Goal: Task Accomplishment & Management: Manage account settings

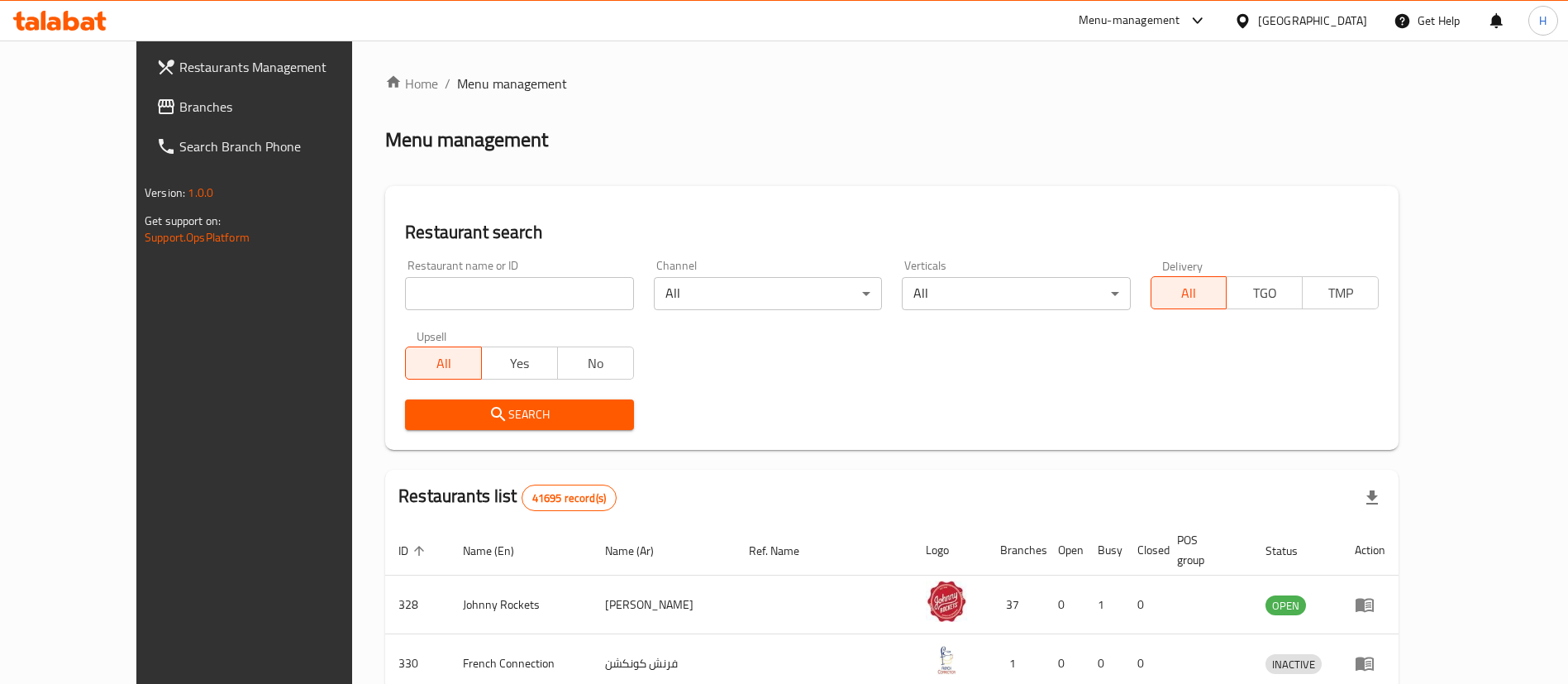
drag, startPoint x: 35, startPoint y: 102, endPoint x: 108, endPoint y: 107, distance: 73.2
click at [156, 102] on icon at bounding box center [166, 107] width 20 height 20
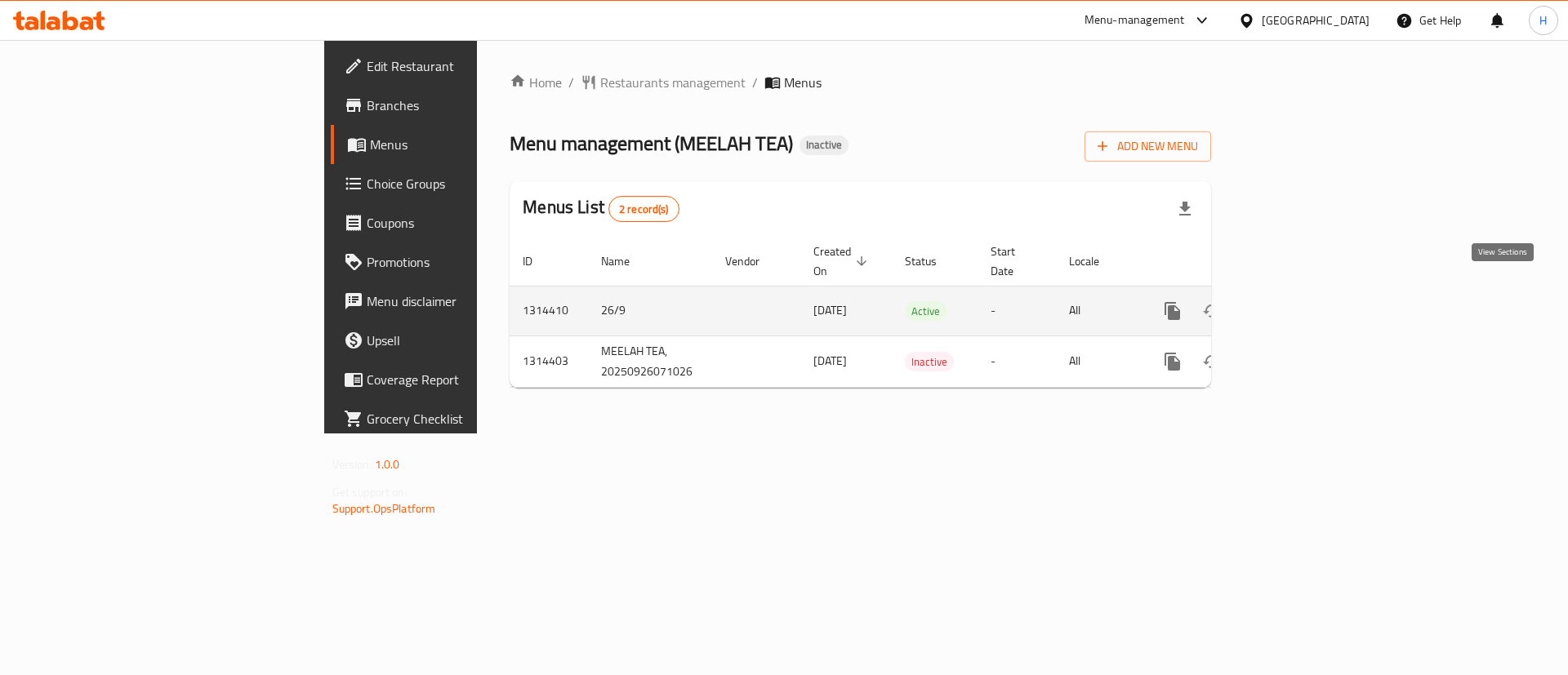
click at [1297, 304] on icon "enhanced table" at bounding box center [1291, 311] width 15 height 15
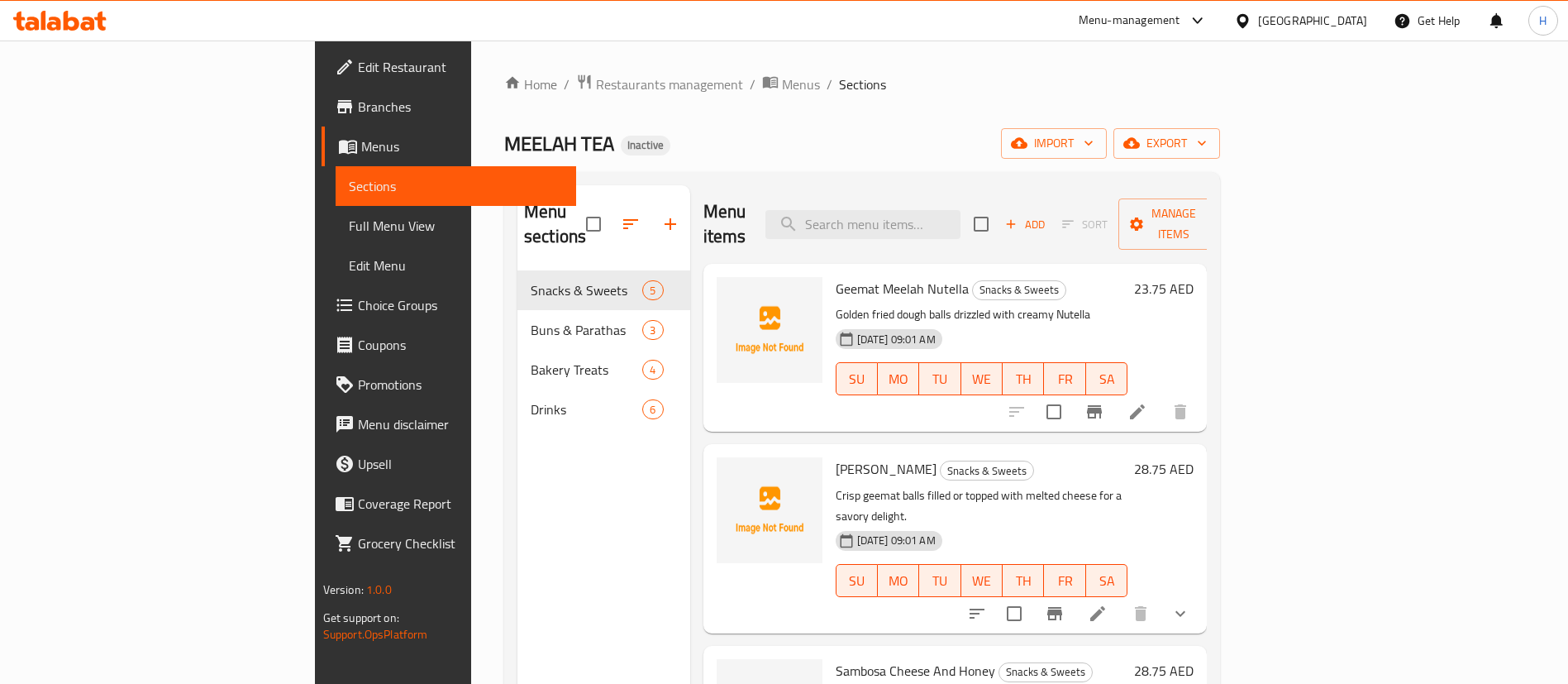
click at [505, 137] on span "MEELAH TEA" at bounding box center [559, 143] width 109 height 37
copy span "MEELAH TEA"
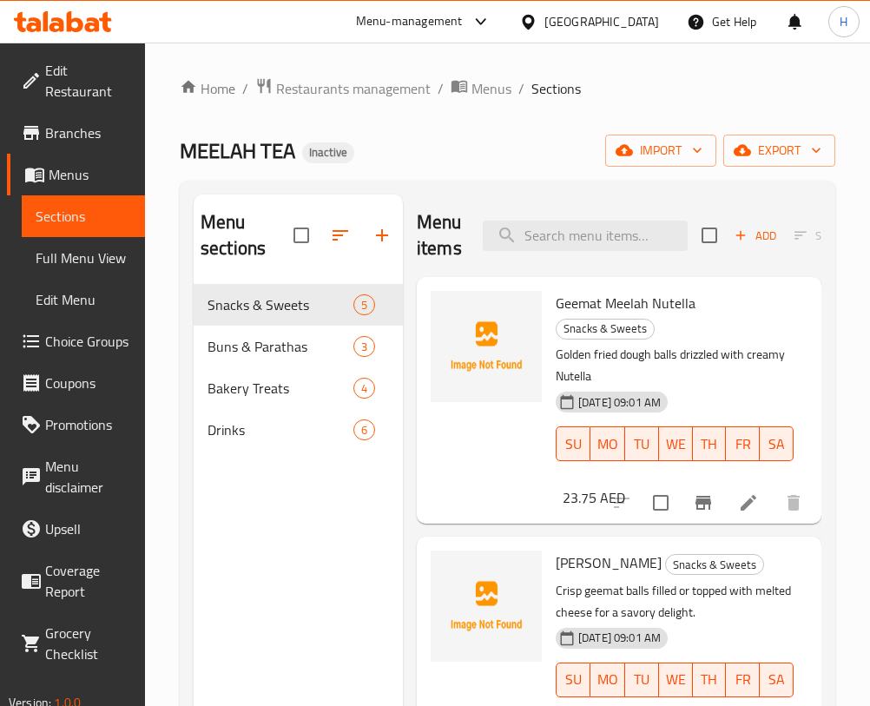
click at [594, 219] on div "Menu items Add Sort Manage items" at bounding box center [619, 235] width 405 height 82
click at [593, 221] on input "search" at bounding box center [585, 236] width 205 height 30
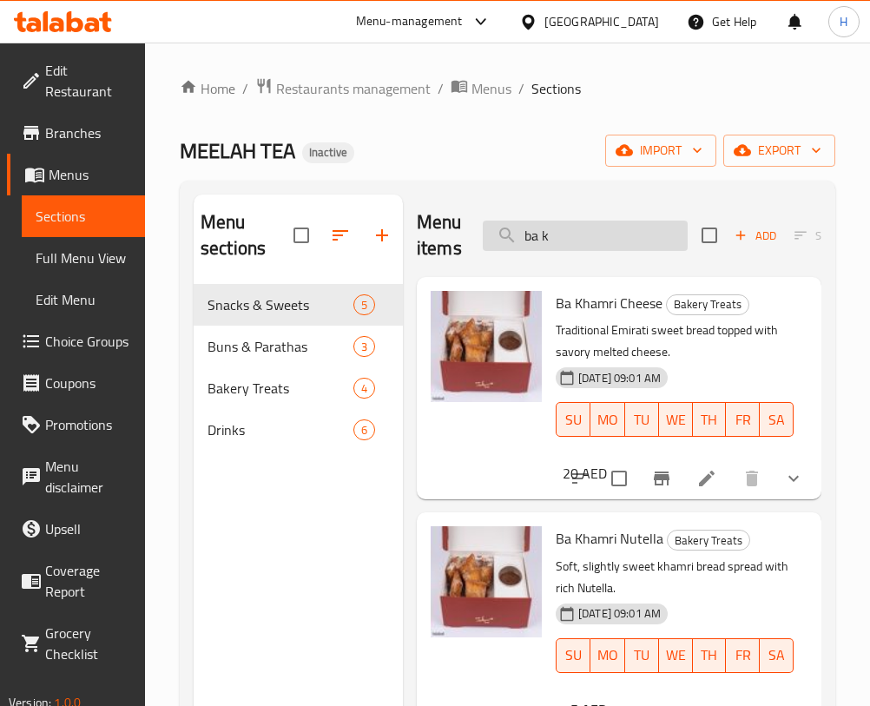
click at [590, 234] on input "ba k" at bounding box center [585, 236] width 205 height 30
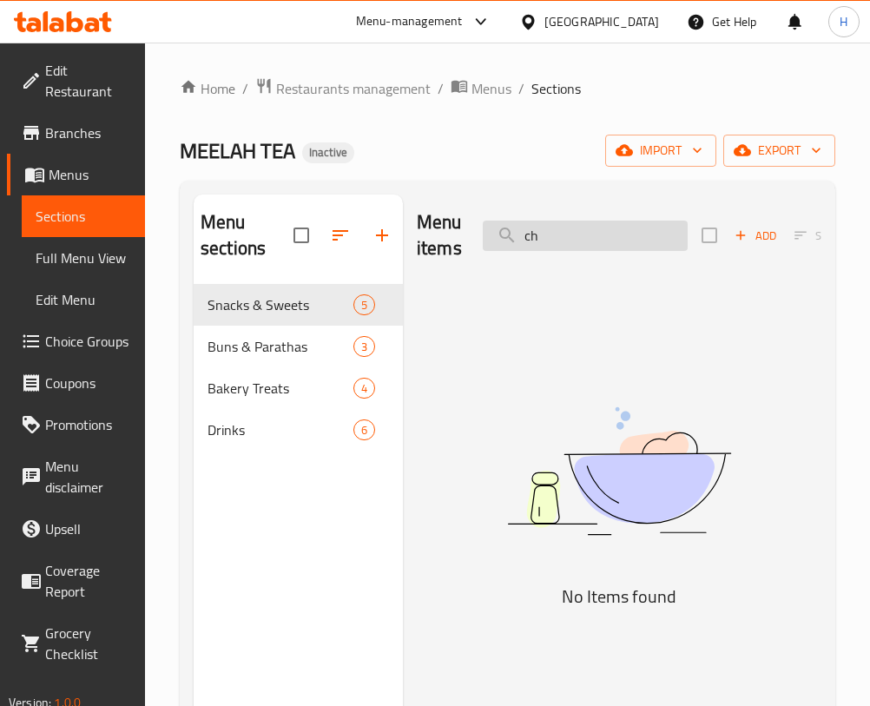
type input "c"
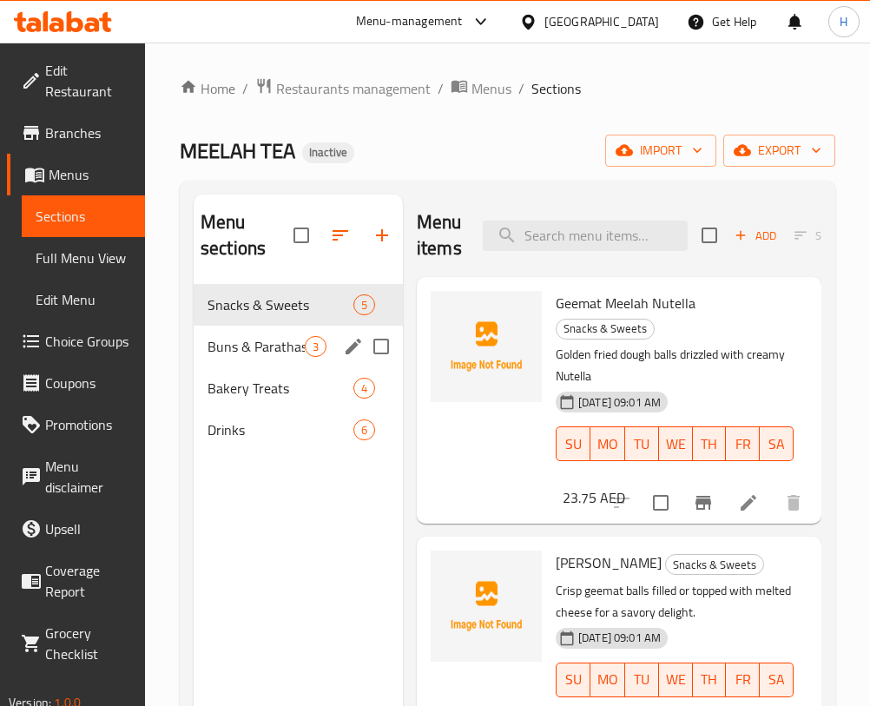
click at [302, 357] on div "Buns & Parathas 3" at bounding box center [298, 347] width 209 height 42
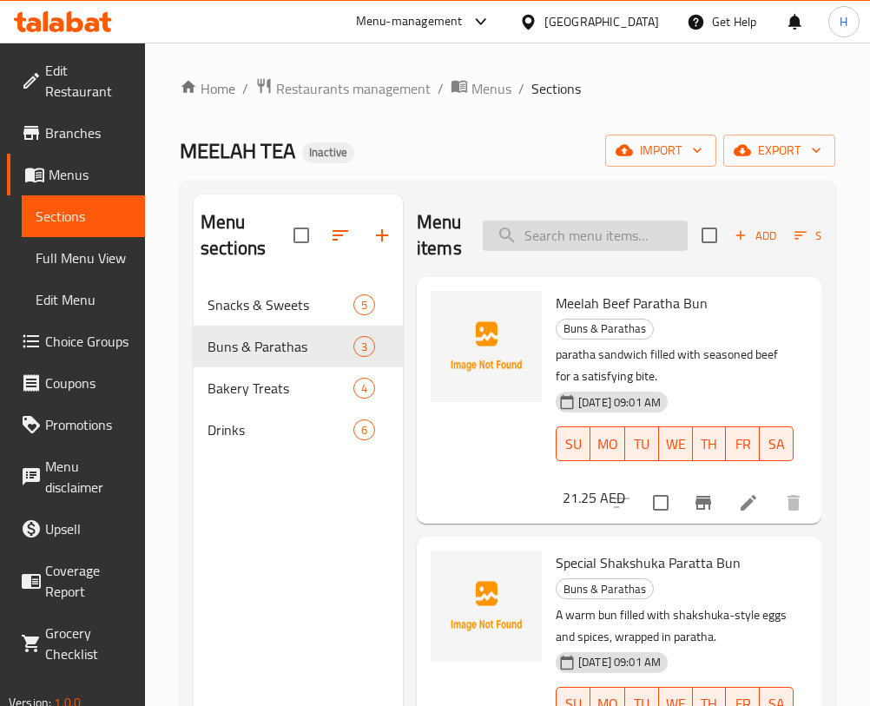
click at [547, 238] on input "search" at bounding box center [585, 236] width 205 height 30
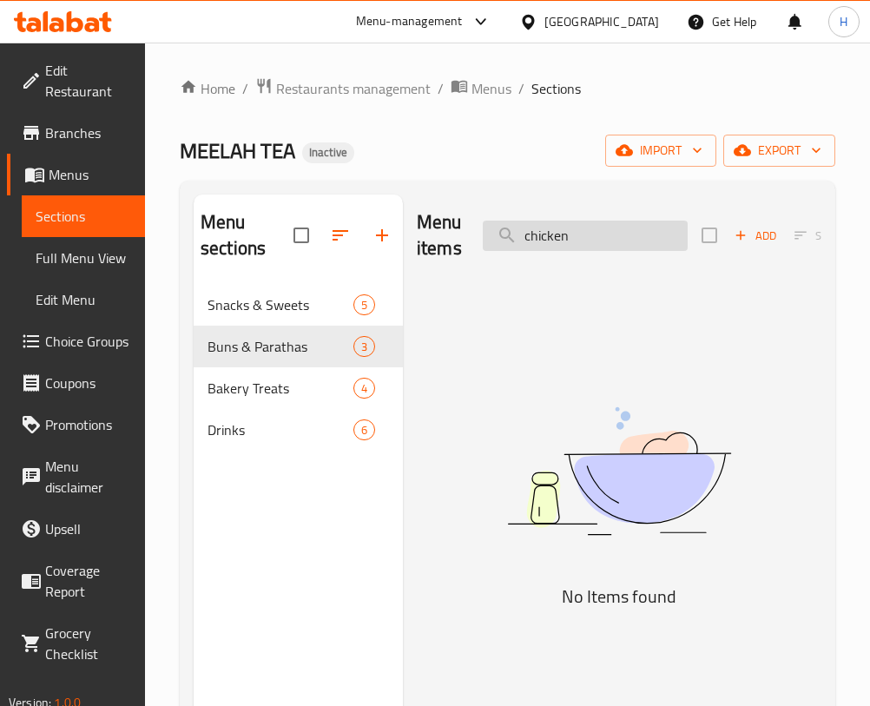
click at [619, 245] on input "chicken" at bounding box center [585, 236] width 205 height 30
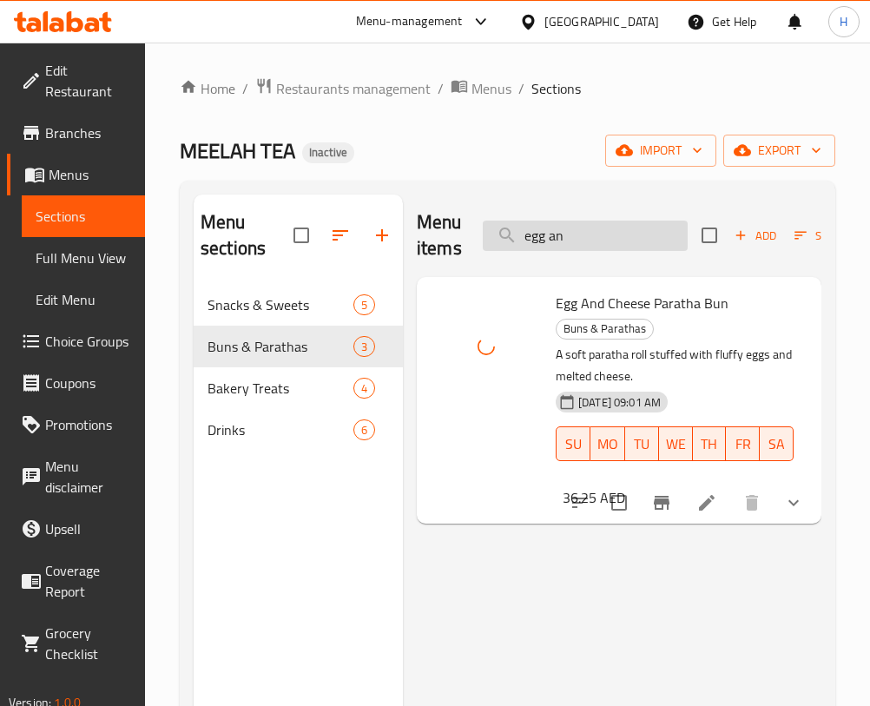
click at [581, 243] on input "egg an" at bounding box center [585, 236] width 205 height 30
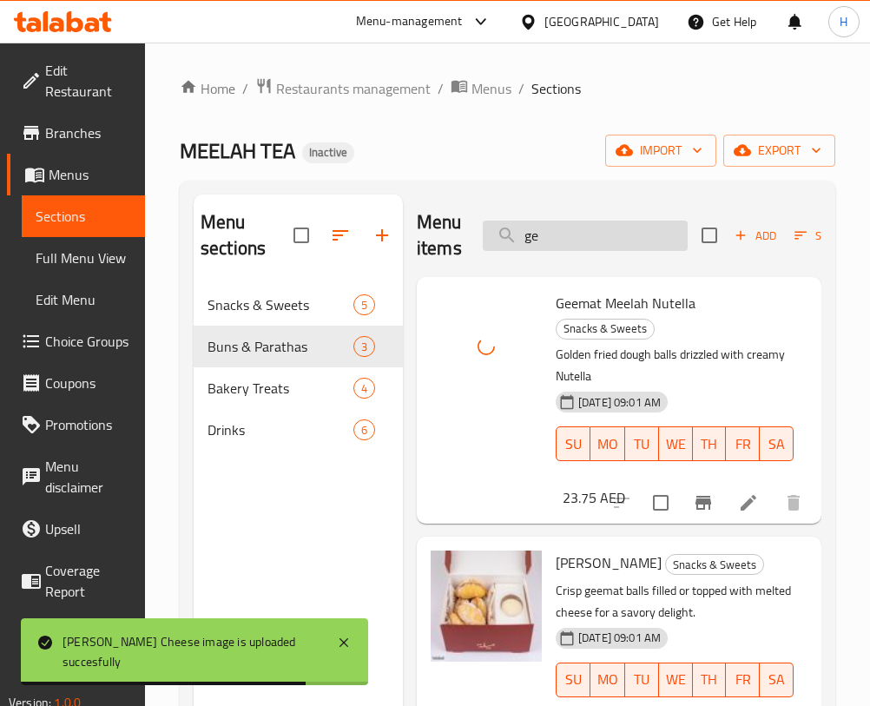
click at [609, 237] on input "ge" at bounding box center [585, 236] width 205 height 30
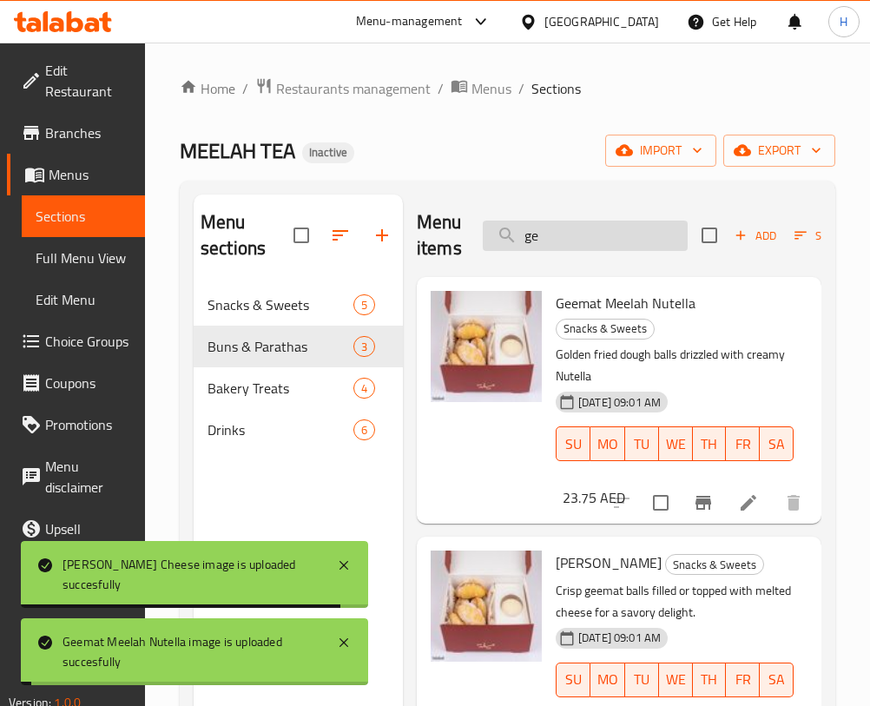
click at [609, 237] on input "ge" at bounding box center [585, 236] width 205 height 30
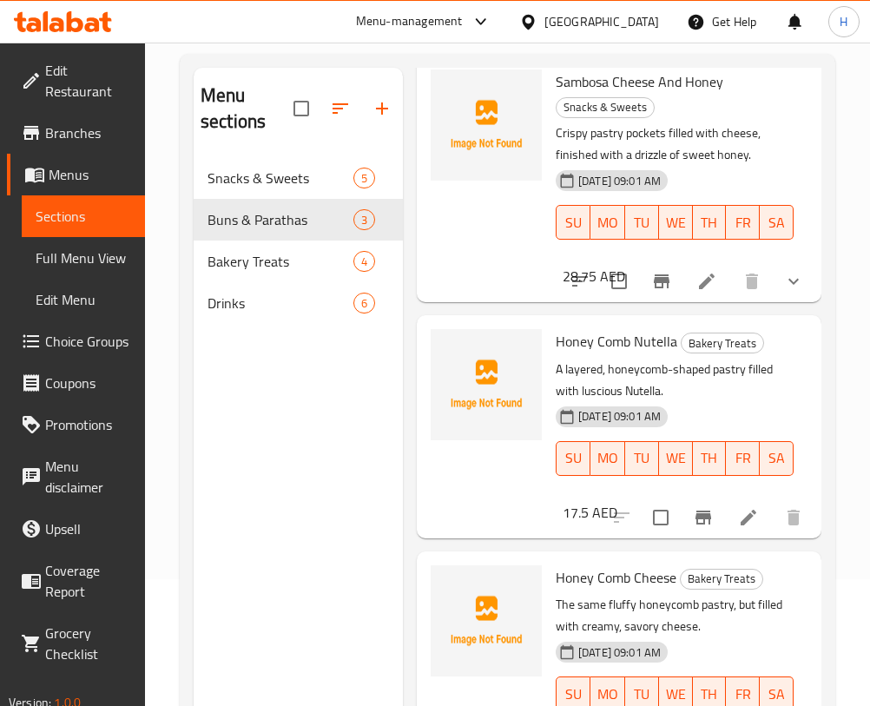
scroll to position [243, 0]
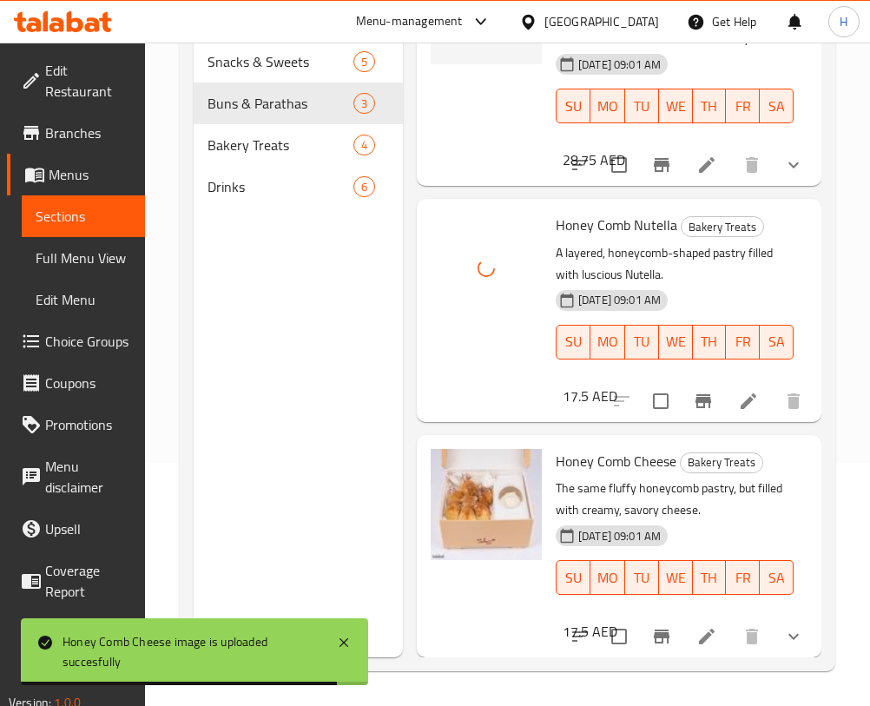
drag, startPoint x: 846, startPoint y: 232, endPoint x: 841, endPoint y: 207, distance: 24.7
click at [841, 213] on div "Home / Restaurants management / Menus / Sections MEELAH TEA Inactive import exp…" at bounding box center [507, 252] width 725 height 906
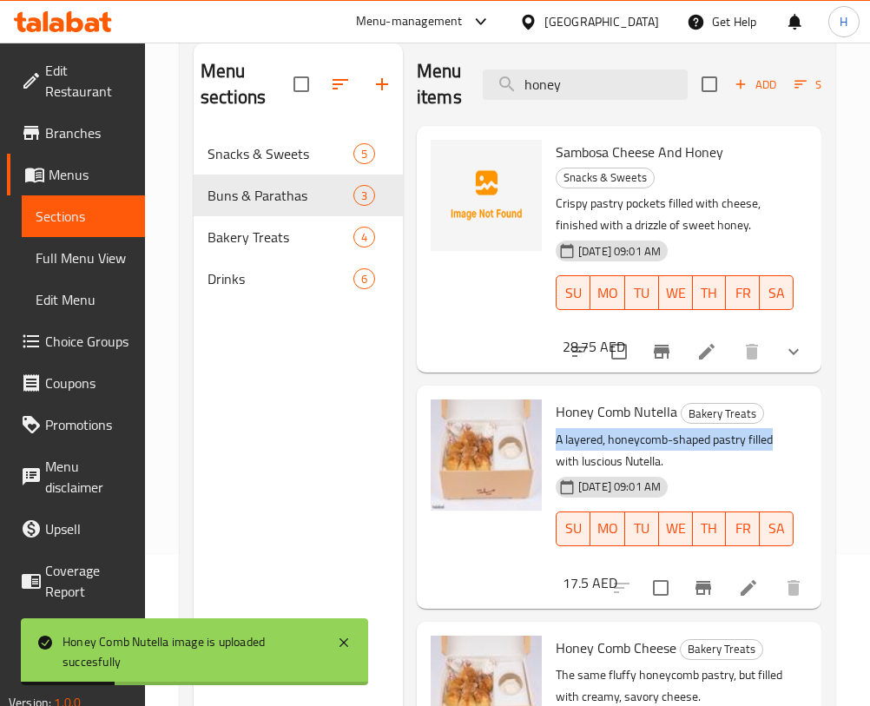
scroll to position [0, 0]
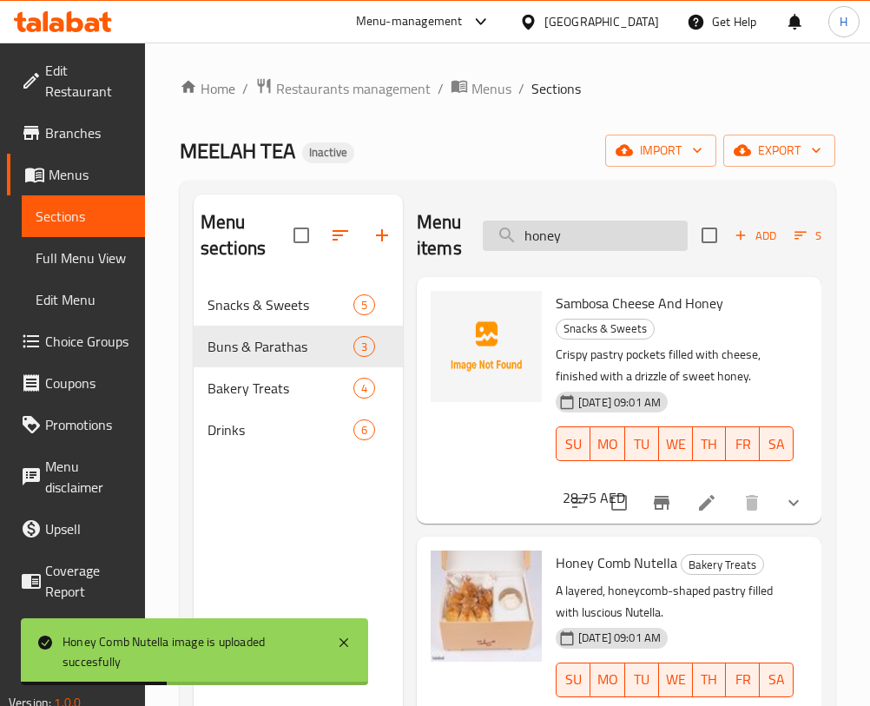
click at [665, 224] on input "honey" at bounding box center [585, 236] width 205 height 30
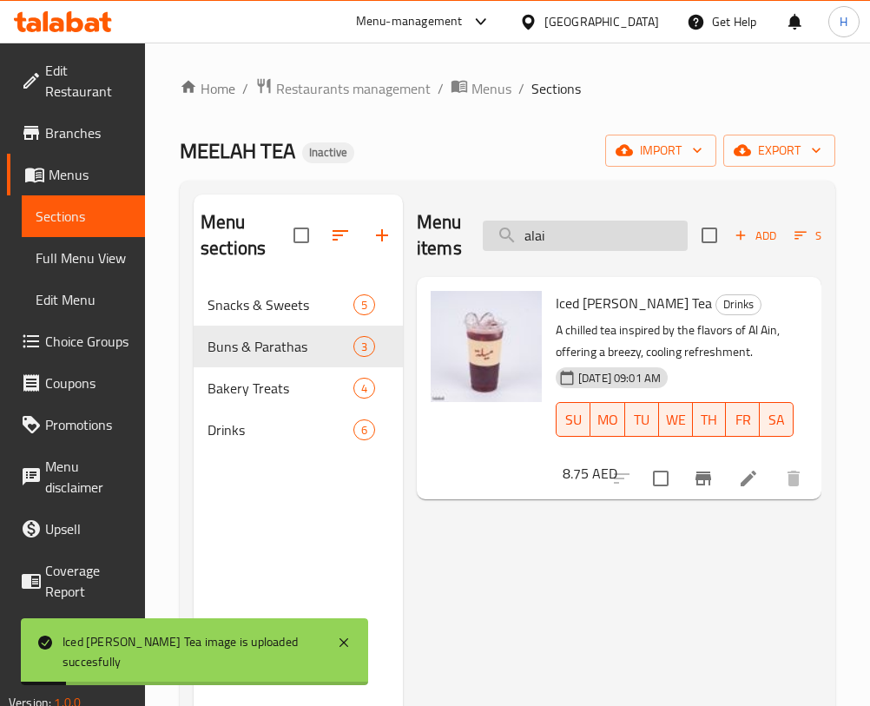
click at [583, 231] on input "alai" at bounding box center [585, 236] width 205 height 30
click at [583, 230] on input "alai" at bounding box center [585, 236] width 205 height 30
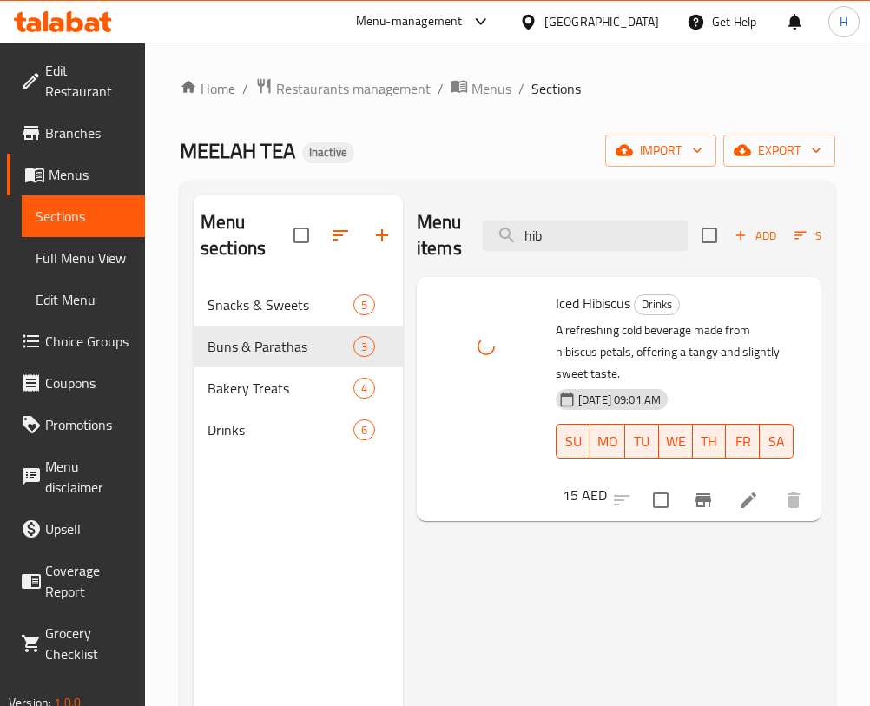
click at [635, 211] on div "Menu items hib Add Sort Manage items" at bounding box center [619, 235] width 405 height 82
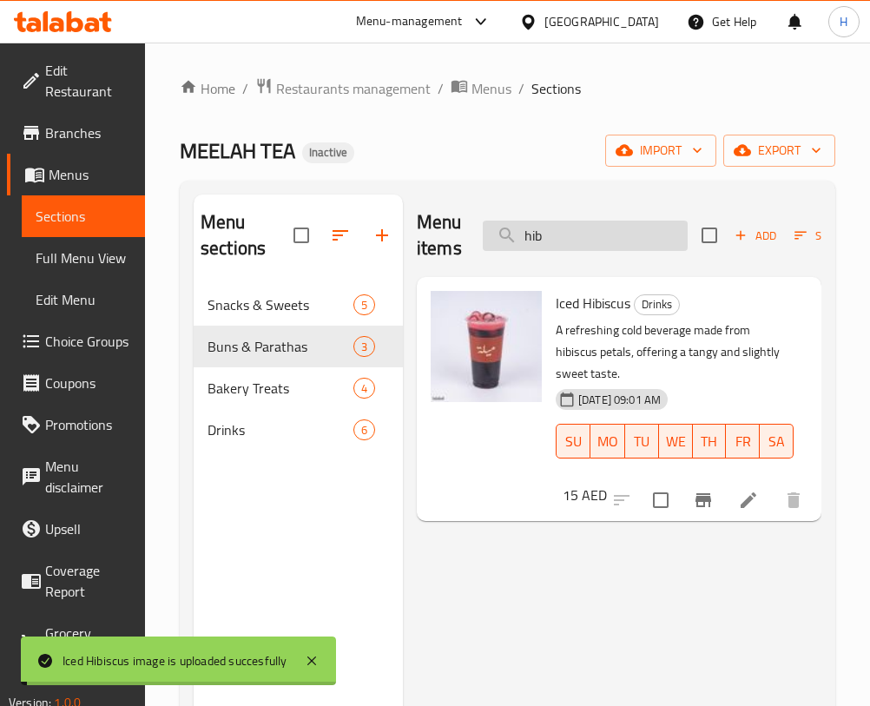
click at [615, 237] on input "hib" at bounding box center [585, 236] width 205 height 30
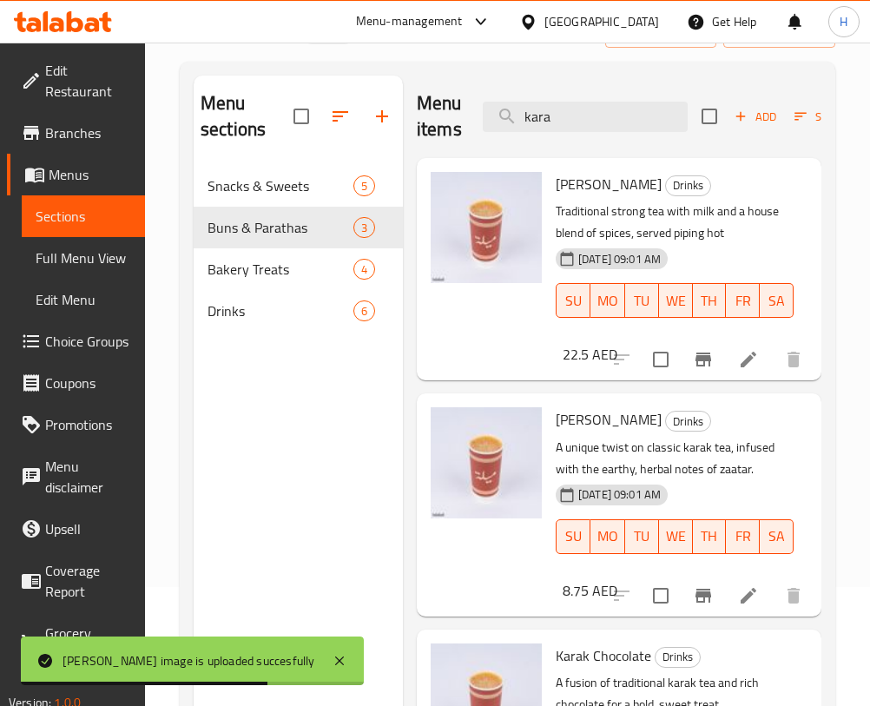
scroll to position [113, 0]
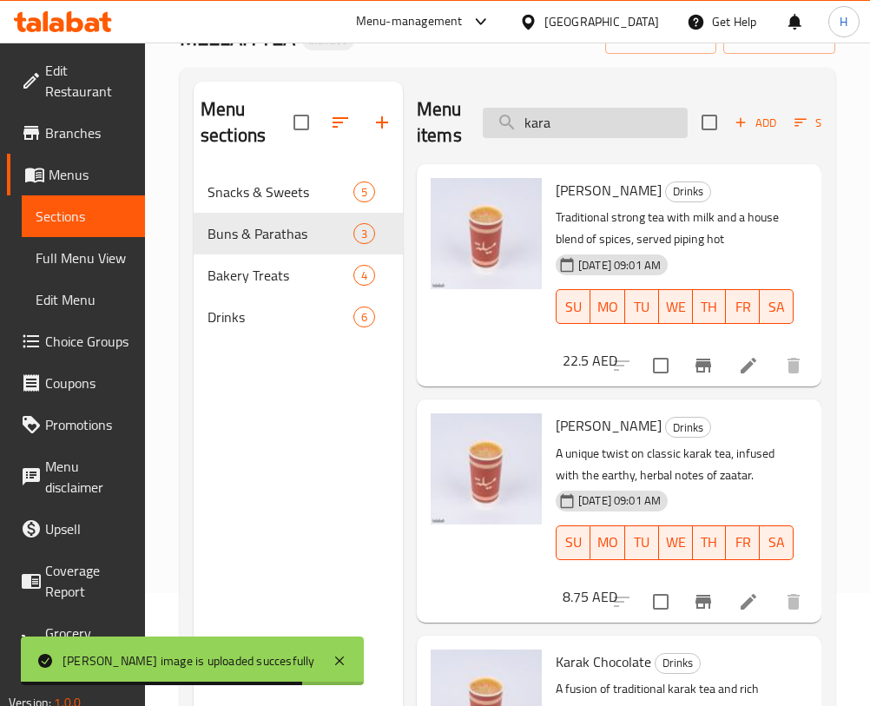
click at [660, 119] on input "kara" at bounding box center [585, 123] width 205 height 30
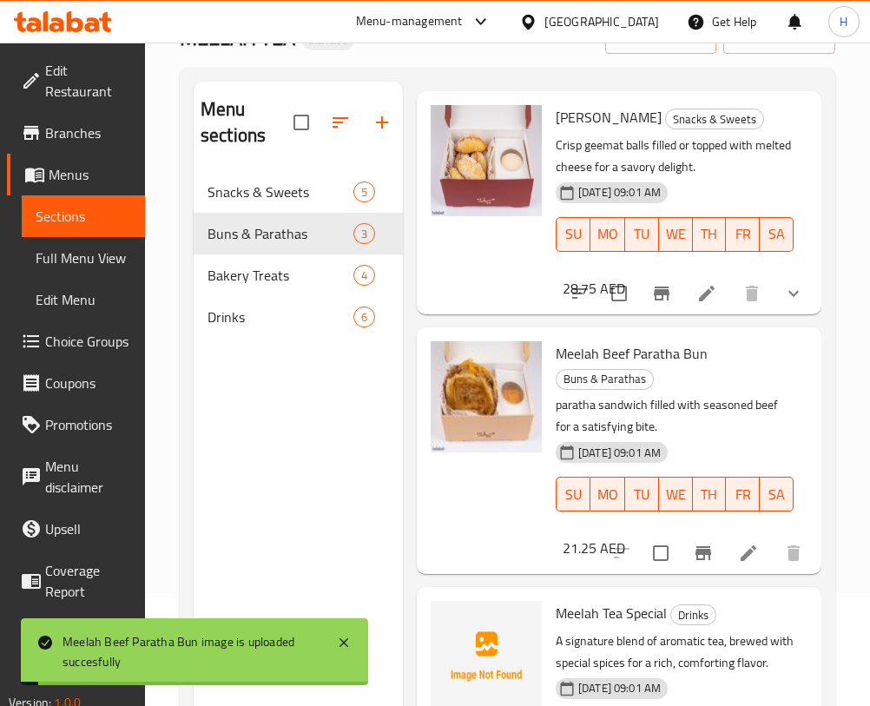
scroll to position [0, 0]
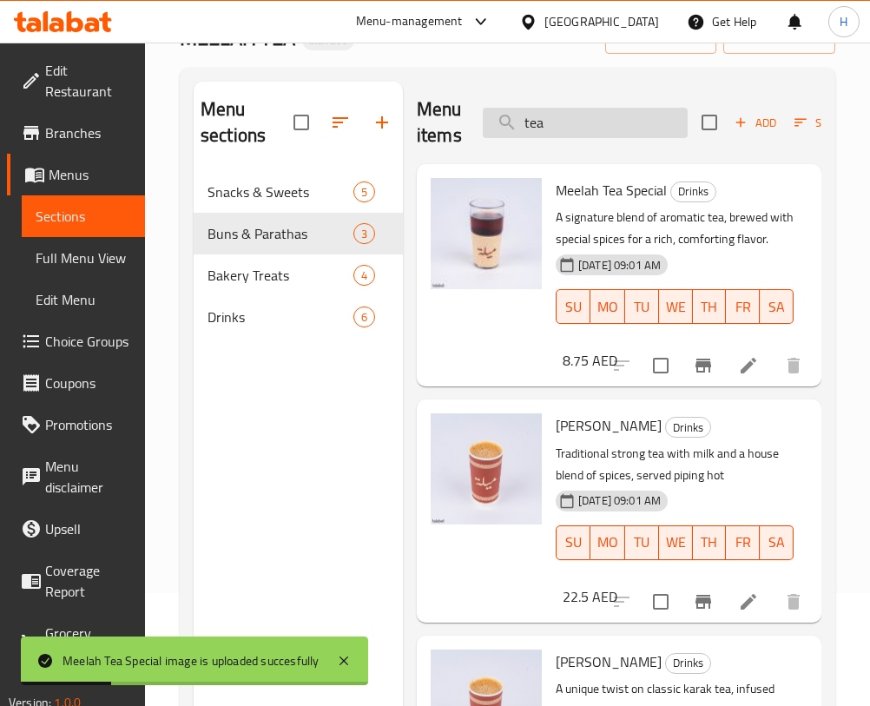
click at [555, 131] on input "tea" at bounding box center [585, 123] width 205 height 30
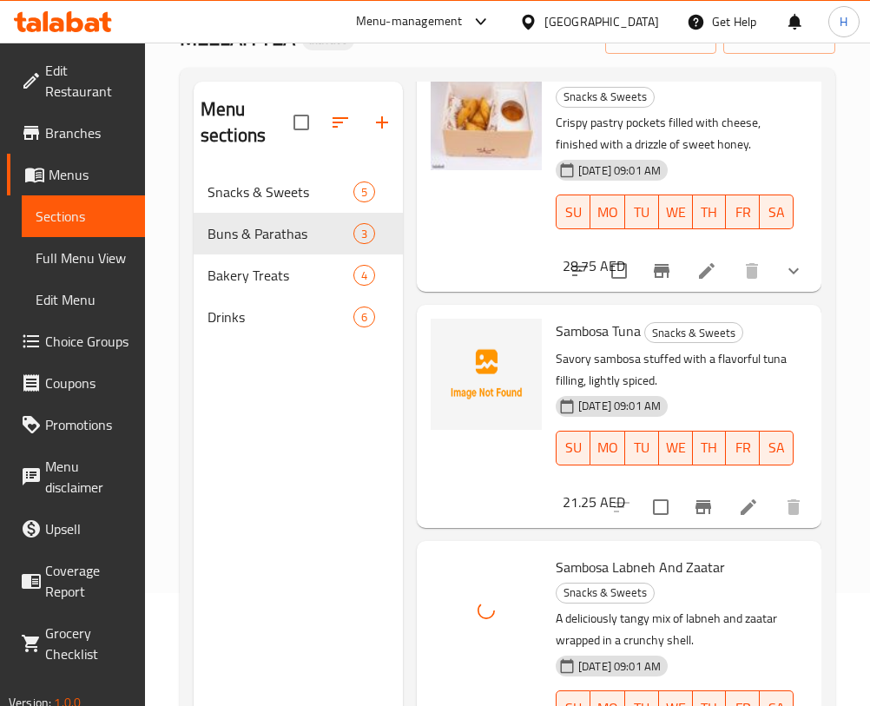
scroll to position [139, 0]
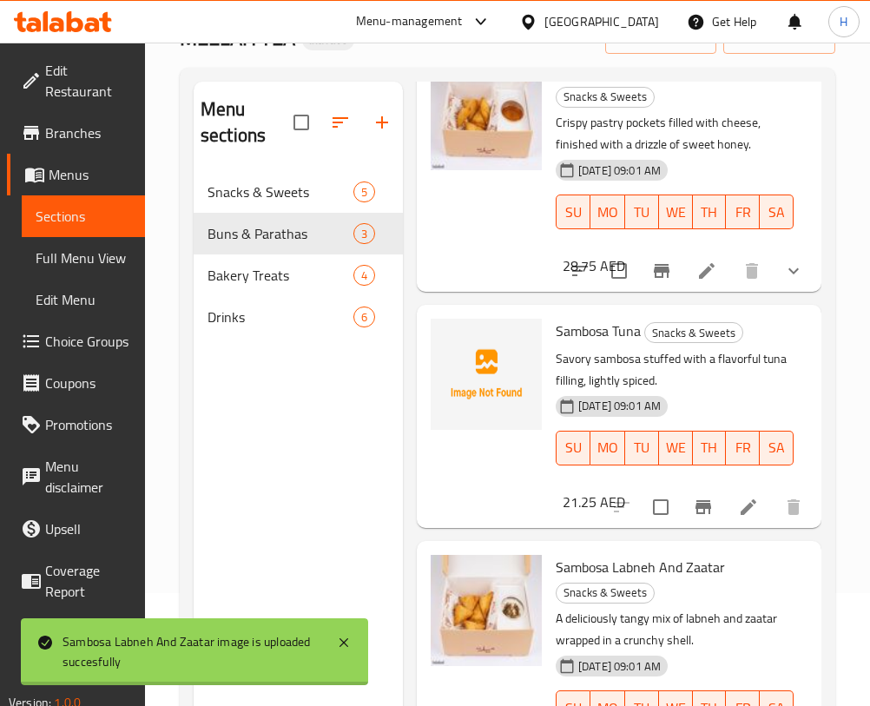
click at [799, 126] on div "Sambosa Cheese And Honey Snacks & Sweets Crispy pastry pockets filled with chee…" at bounding box center [619, 168] width 405 height 247
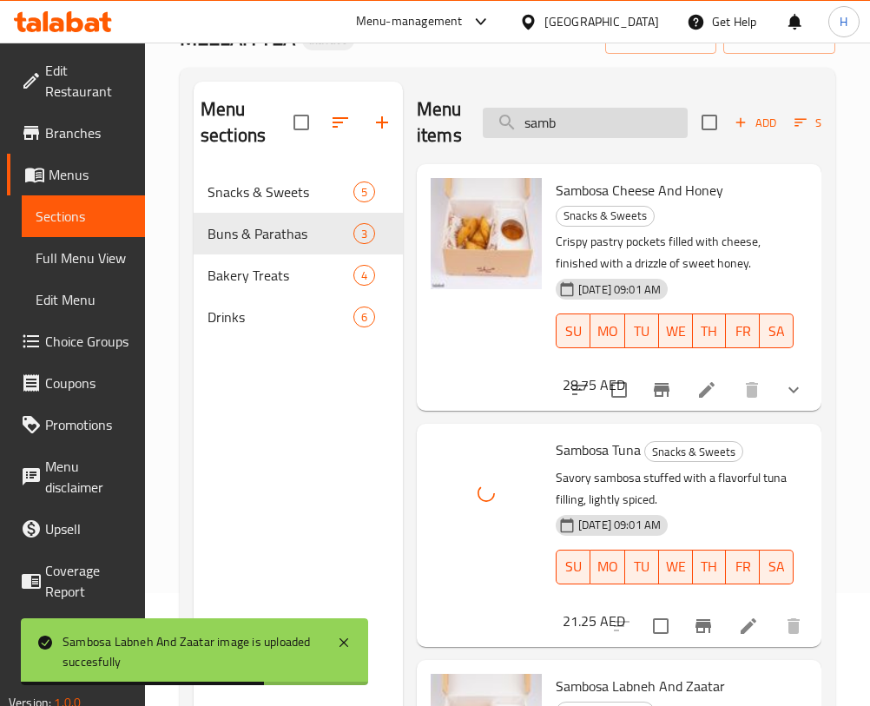
click at [666, 126] on input "samb" at bounding box center [585, 123] width 205 height 30
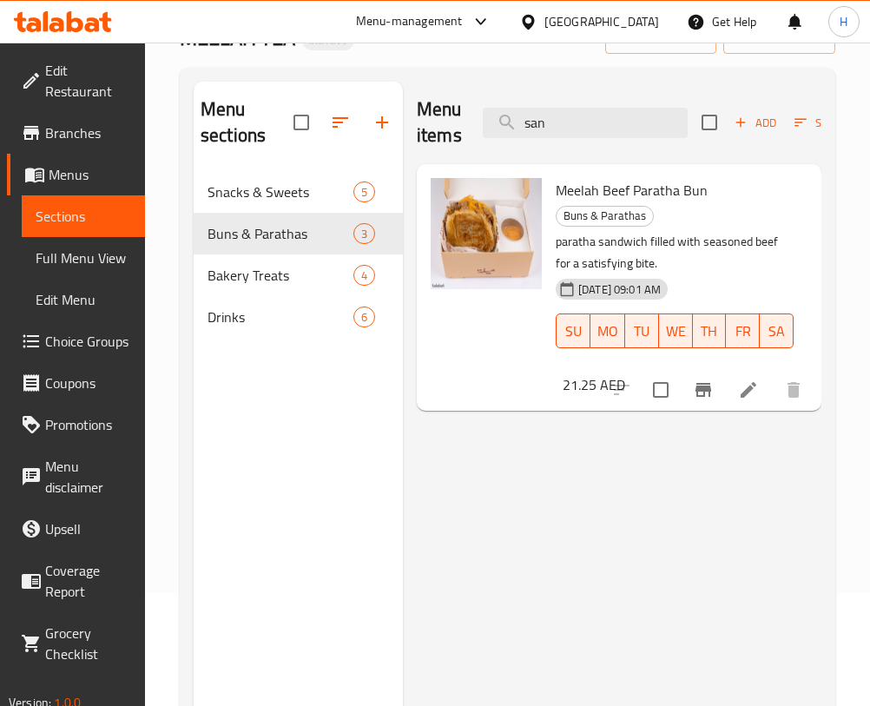
type input "san"
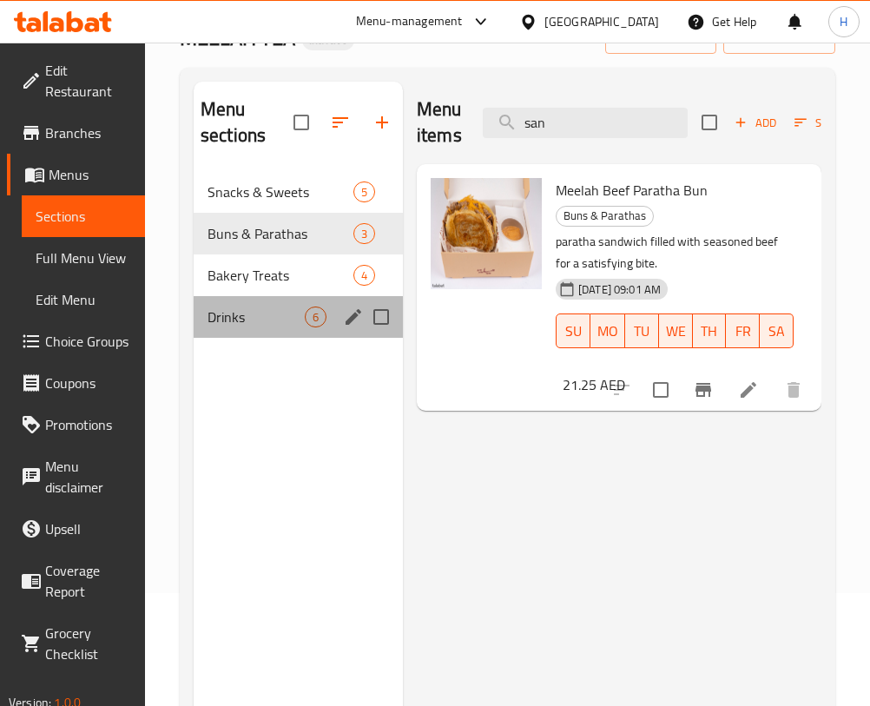
click at [228, 301] on div "Drinks 6" at bounding box center [298, 317] width 209 height 42
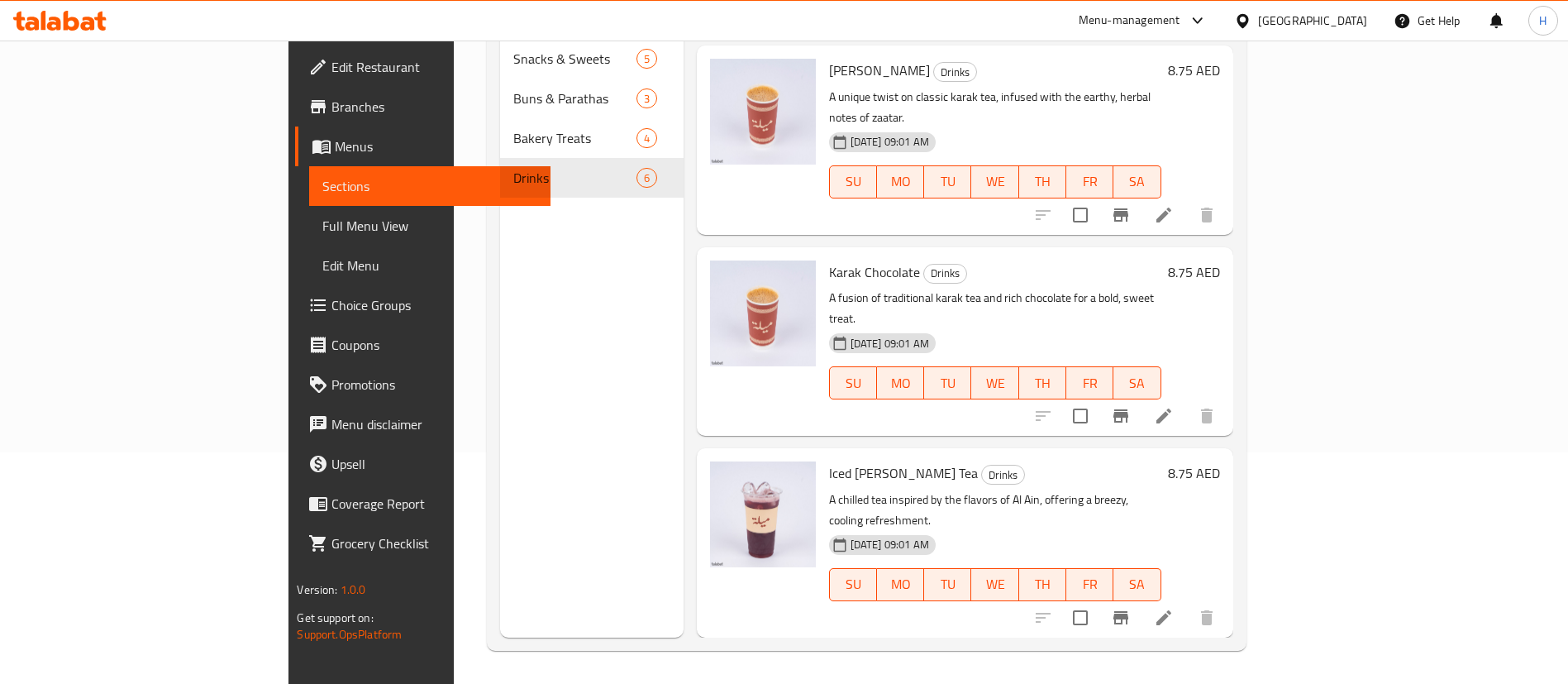
scroll to position [442, 0]
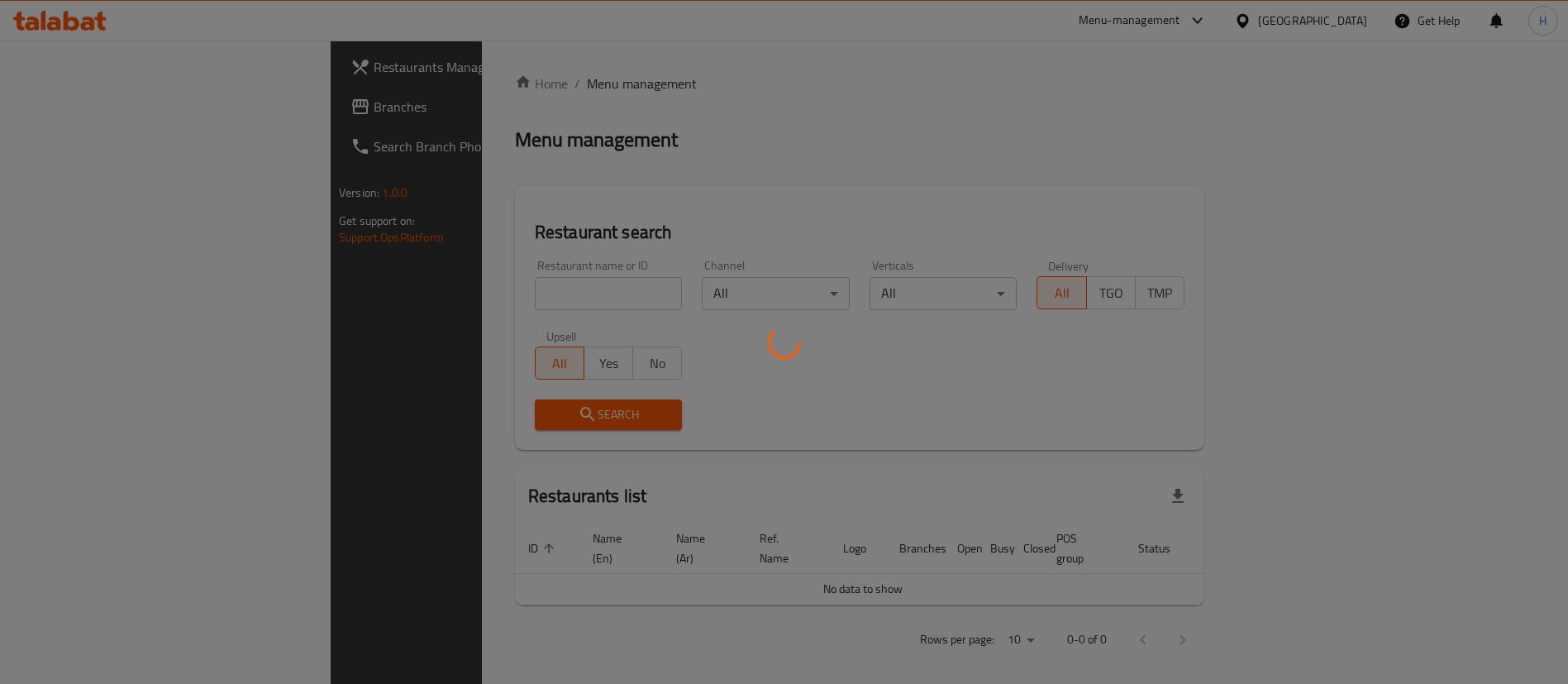
click at [107, 102] on div at bounding box center [784, 342] width 1568 height 684
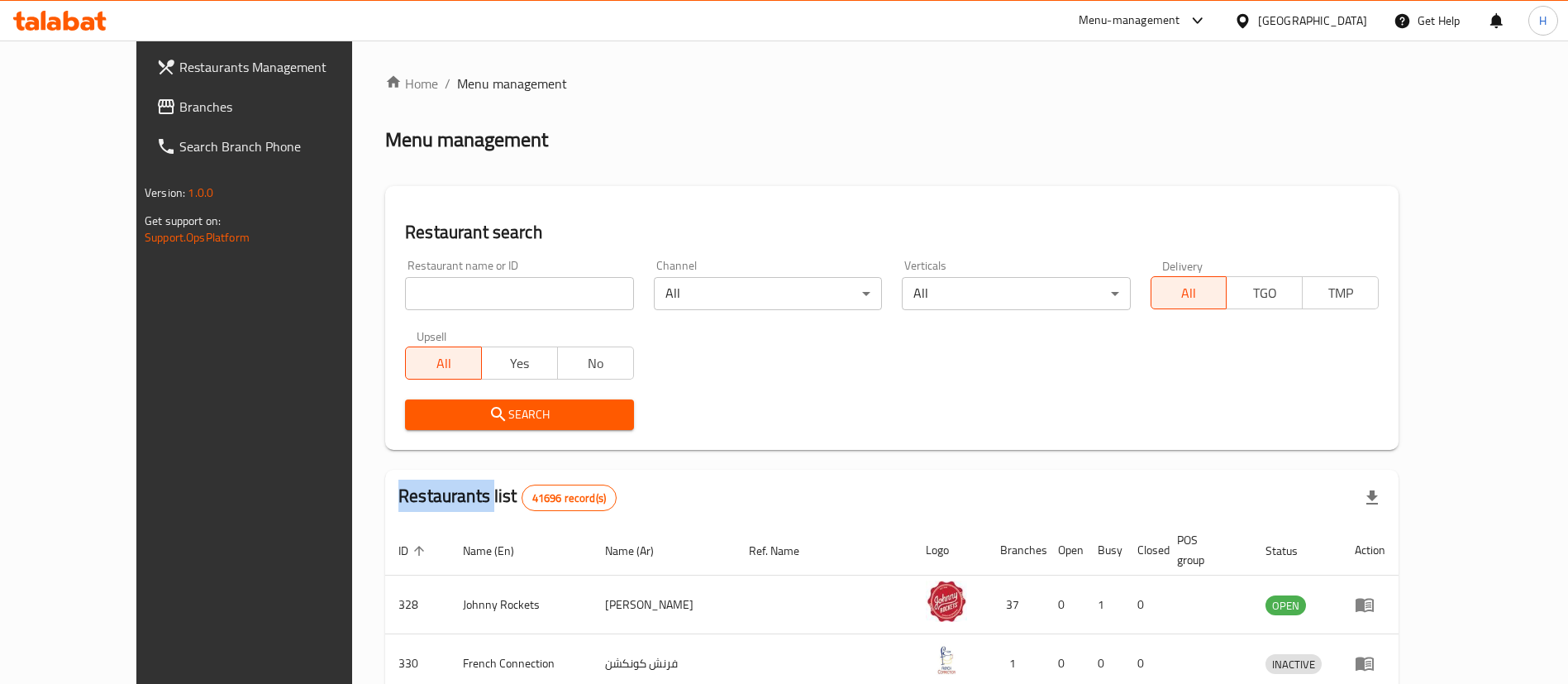
click at [136, 102] on div "Restaurants Management Branches Search Branch Phone Version: 1.0.0 Get support …" at bounding box center [784, 600] width 1295 height 1118
click at [143, 118] on link "Branches" at bounding box center [270, 107] width 255 height 40
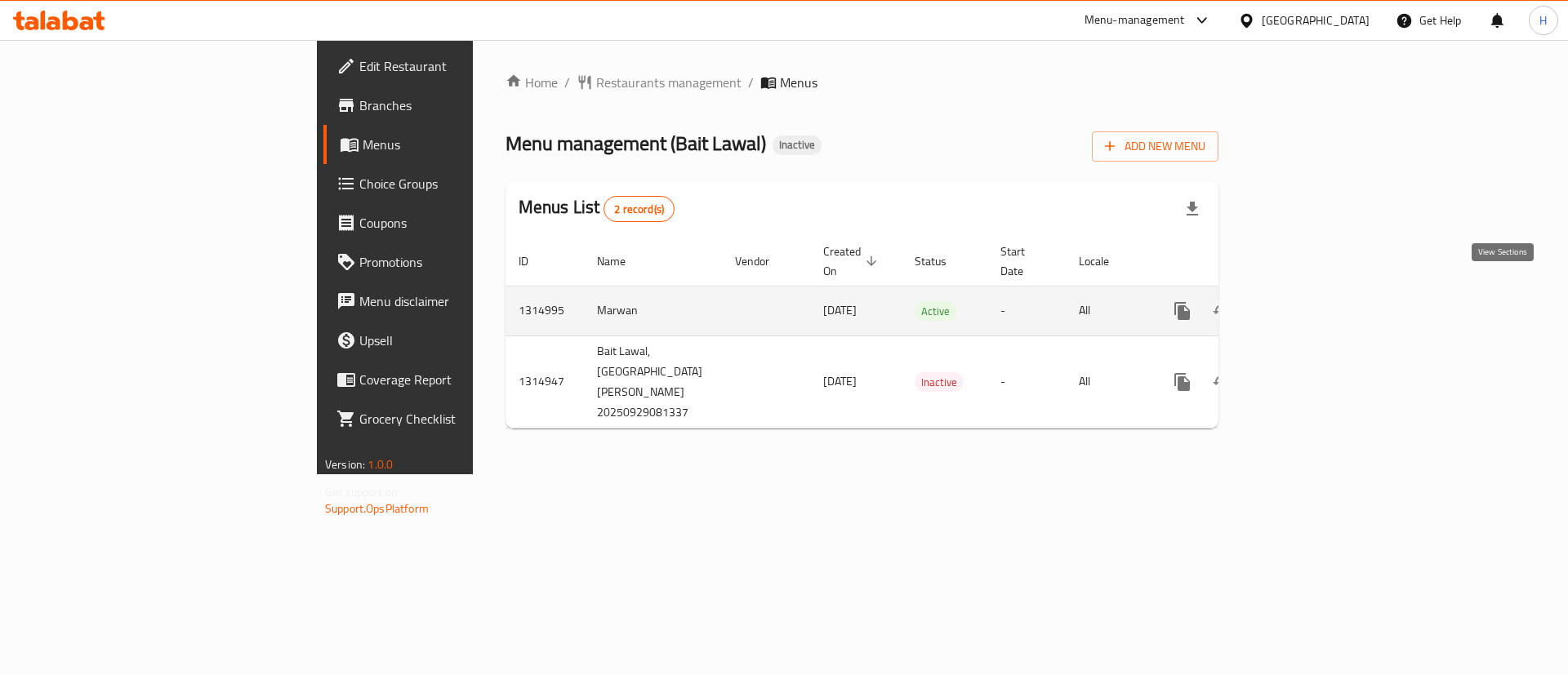
click at [1309, 301] on icon "enhanced table" at bounding box center [1300, 310] width 20 height 20
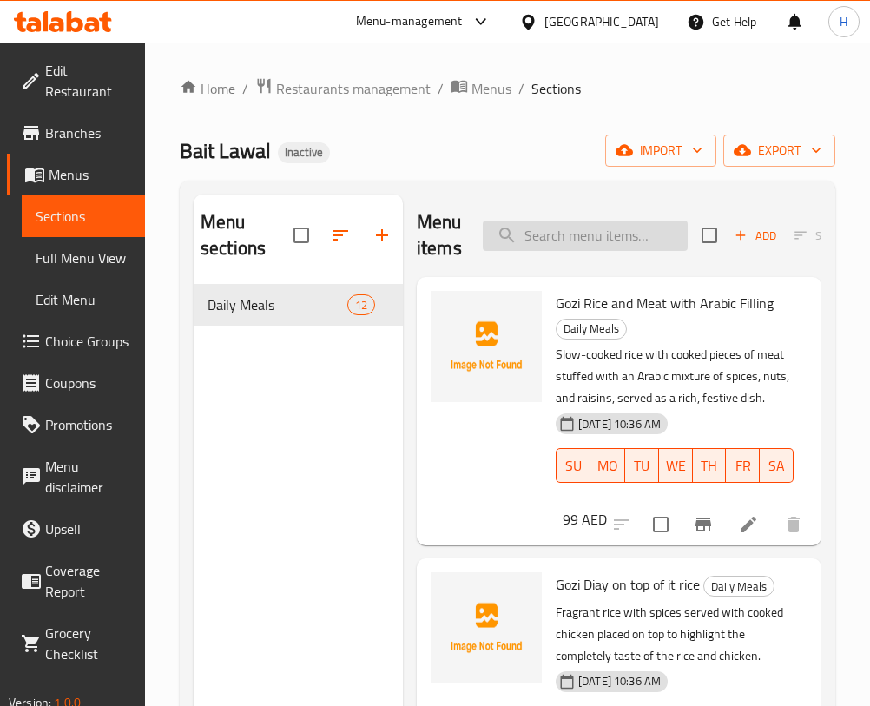
click at [543, 224] on input "search" at bounding box center [585, 236] width 205 height 30
click at [550, 232] on input "search" at bounding box center [585, 236] width 205 height 30
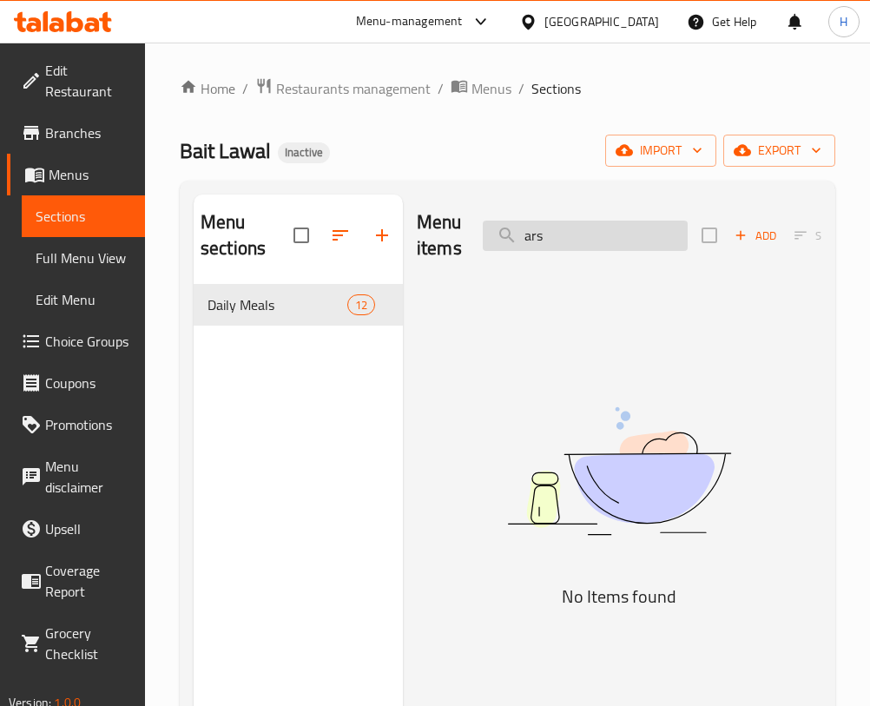
click at [615, 227] on input "ars" at bounding box center [585, 236] width 205 height 30
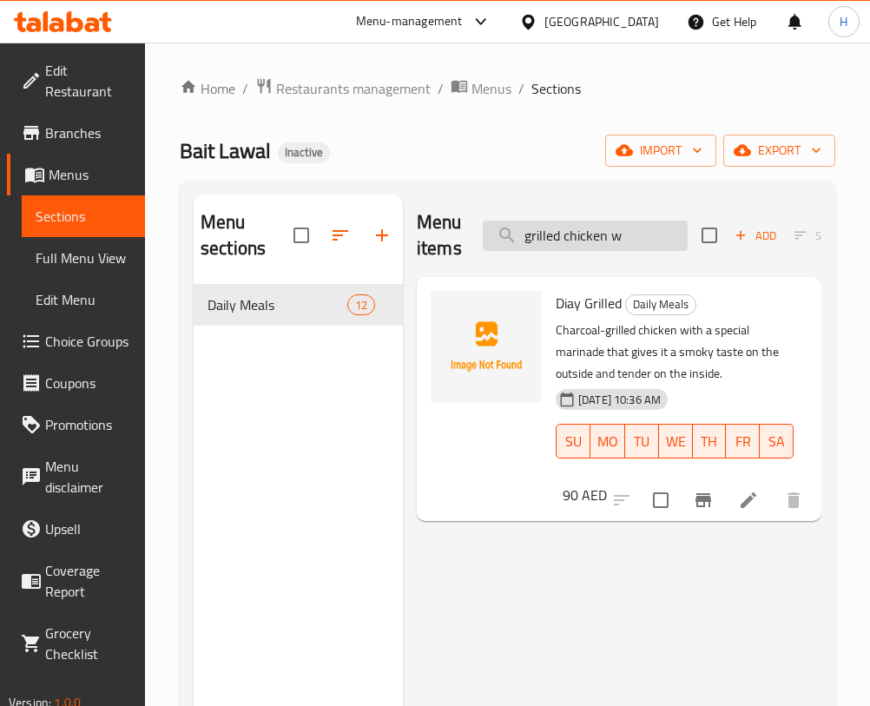
click at [652, 232] on input "grilled chicken w" at bounding box center [585, 236] width 205 height 30
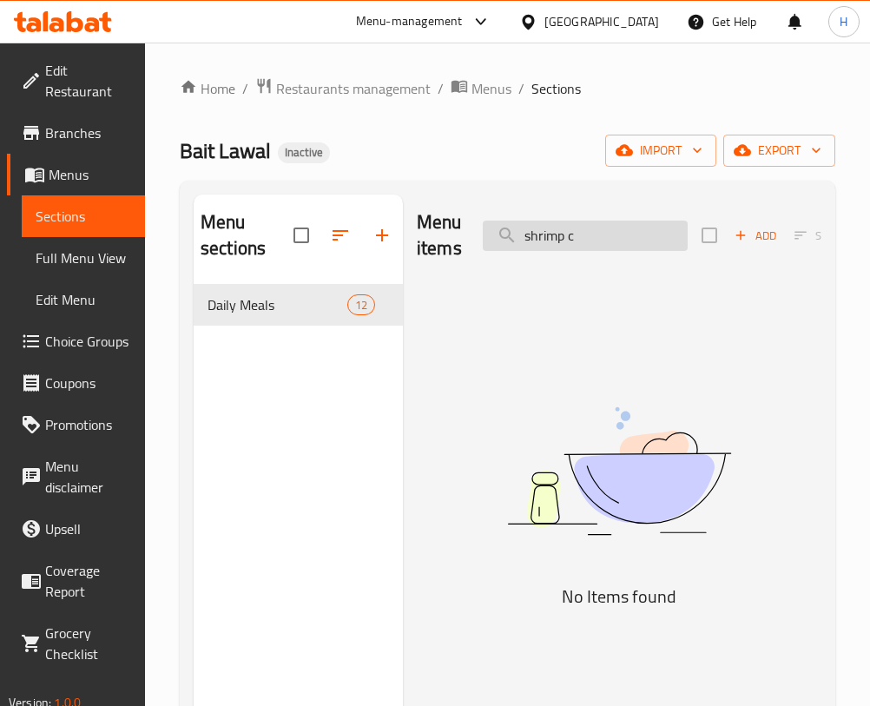
click at [628, 228] on input "shrimp c" at bounding box center [585, 236] width 205 height 30
click at [627, 227] on input "shrimp c" at bounding box center [585, 236] width 205 height 30
click at [576, 274] on div "Menu items curry Add Sort Manage items" at bounding box center [619, 235] width 405 height 82
click at [585, 237] on input "curry" at bounding box center [585, 236] width 205 height 30
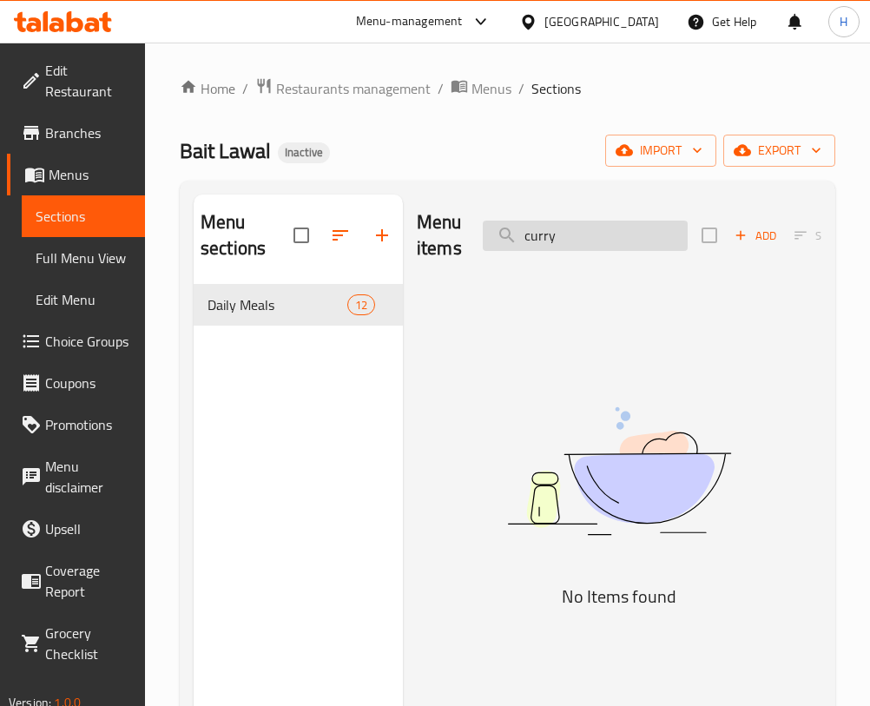
click at [585, 237] on input "curry" at bounding box center [585, 236] width 205 height 30
click at [576, 248] on input "hyd" at bounding box center [585, 236] width 205 height 30
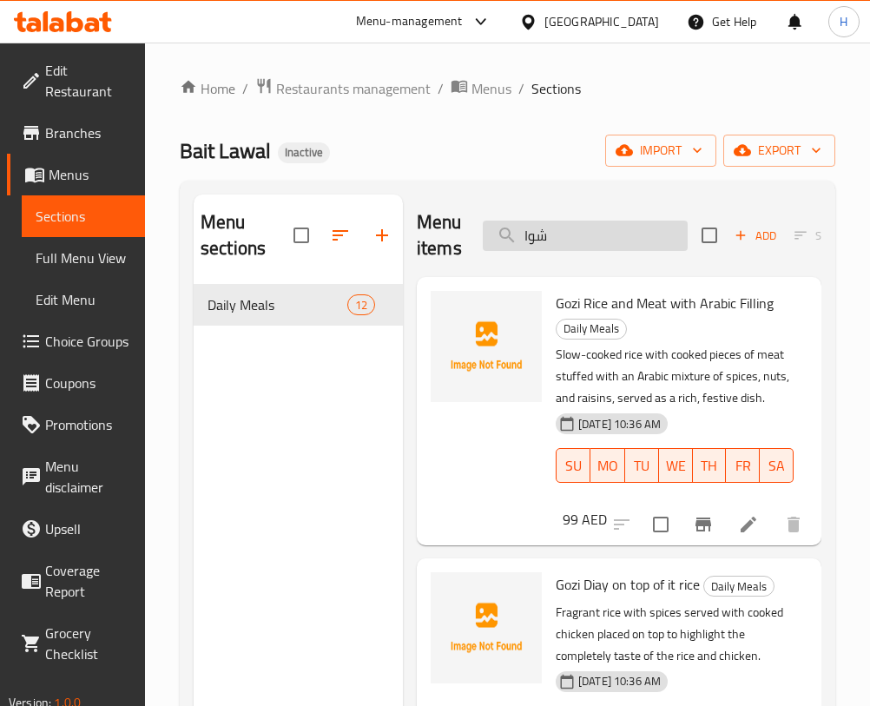
click at [582, 227] on input "شوا" at bounding box center [585, 236] width 205 height 30
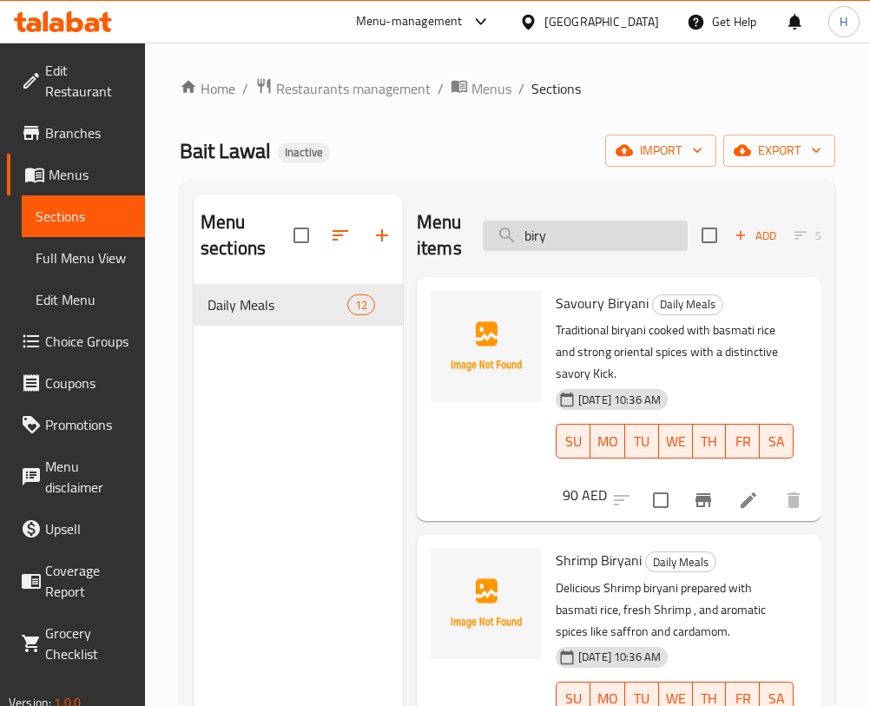
click at [569, 234] on input "biry" at bounding box center [585, 236] width 205 height 30
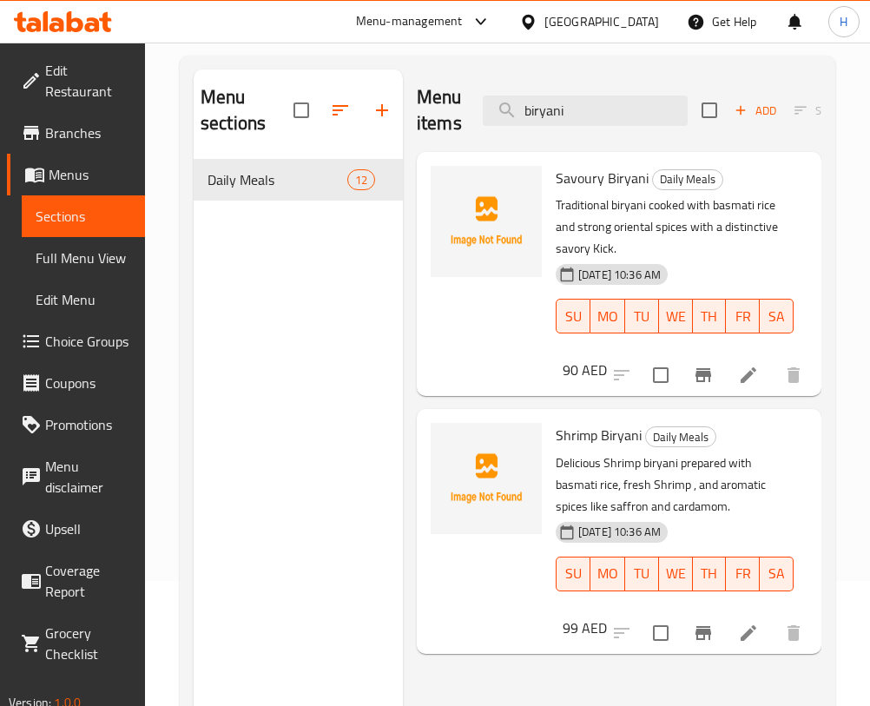
scroll to position [243, 0]
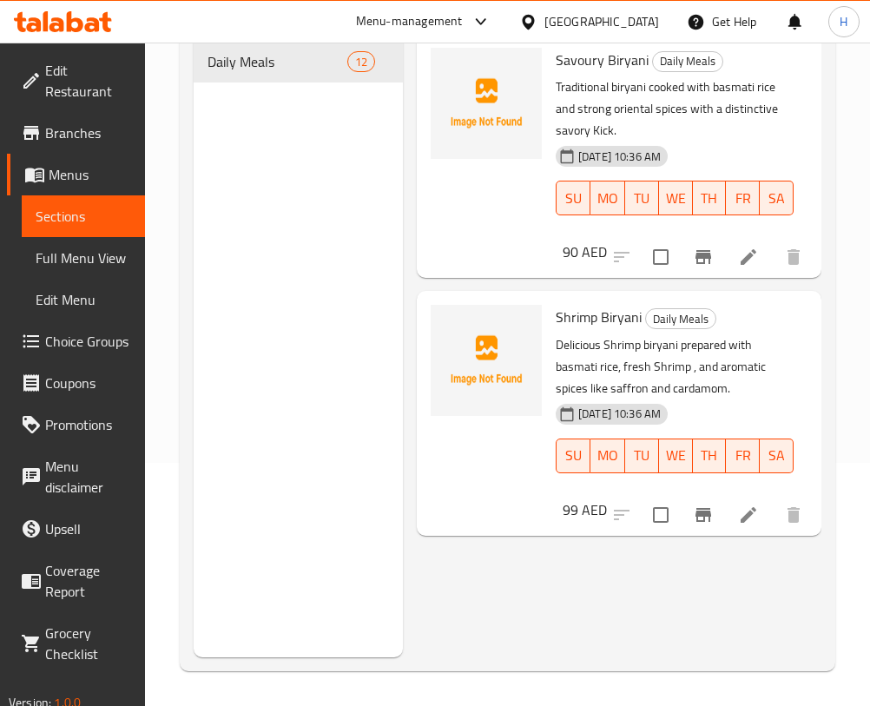
click at [793, 344] on div "Shrimp Biryani Daily Meals Delicious Shrimp biryani prepared with basmati rice,…" at bounding box center [675, 401] width 252 height 206
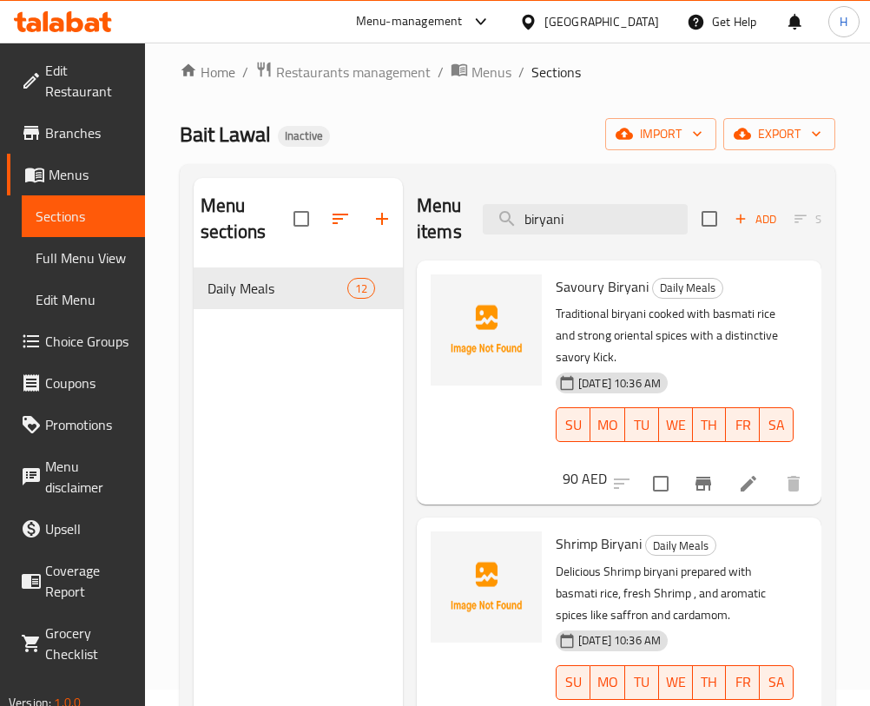
scroll to position [0, 0]
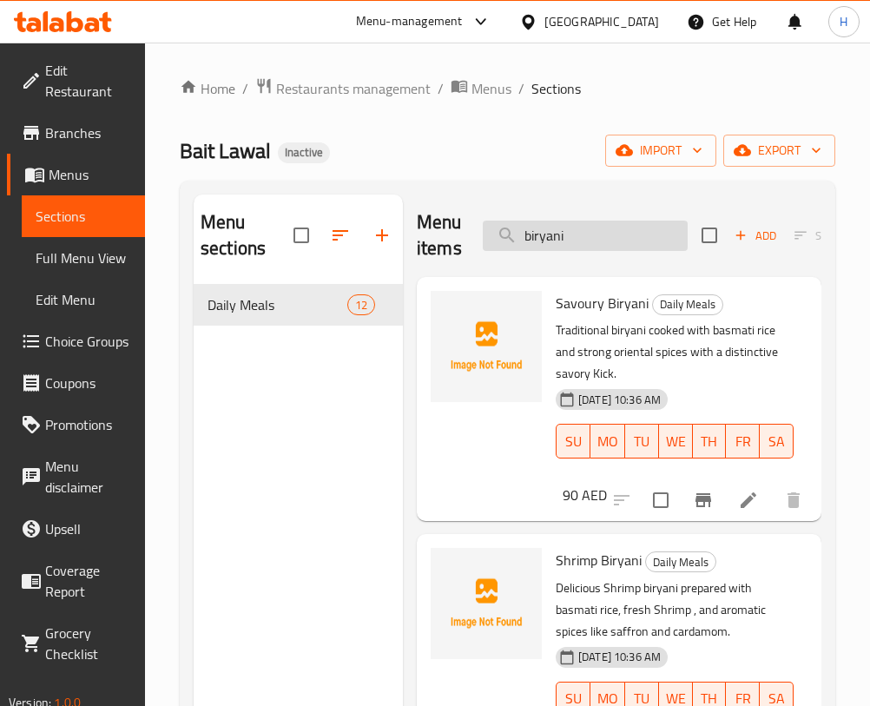
click at [606, 239] on input "biryani" at bounding box center [585, 236] width 205 height 30
type input "g"
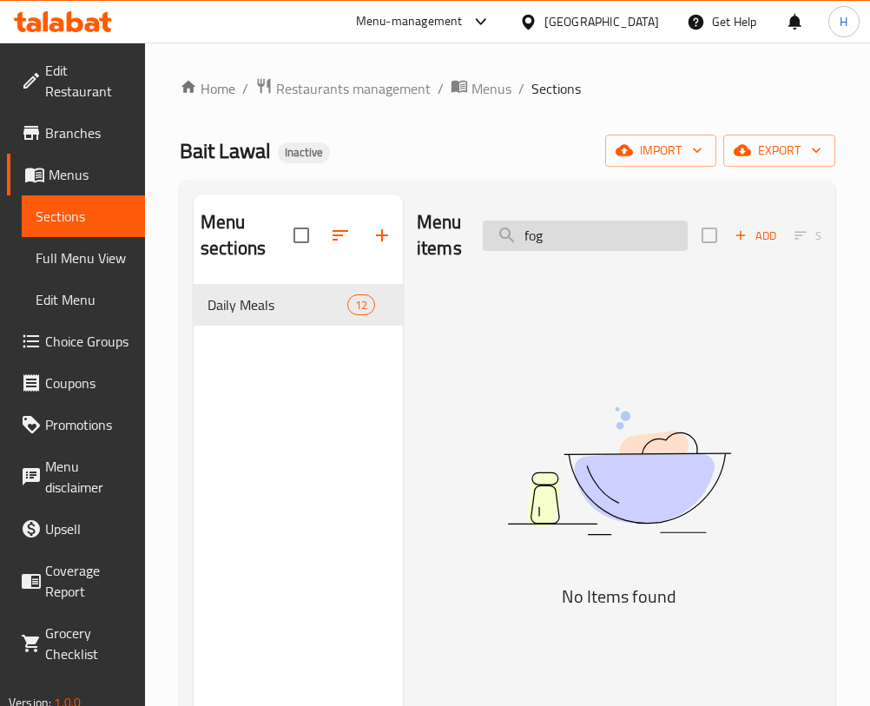
click at [640, 232] on input "fog" at bounding box center [585, 236] width 205 height 30
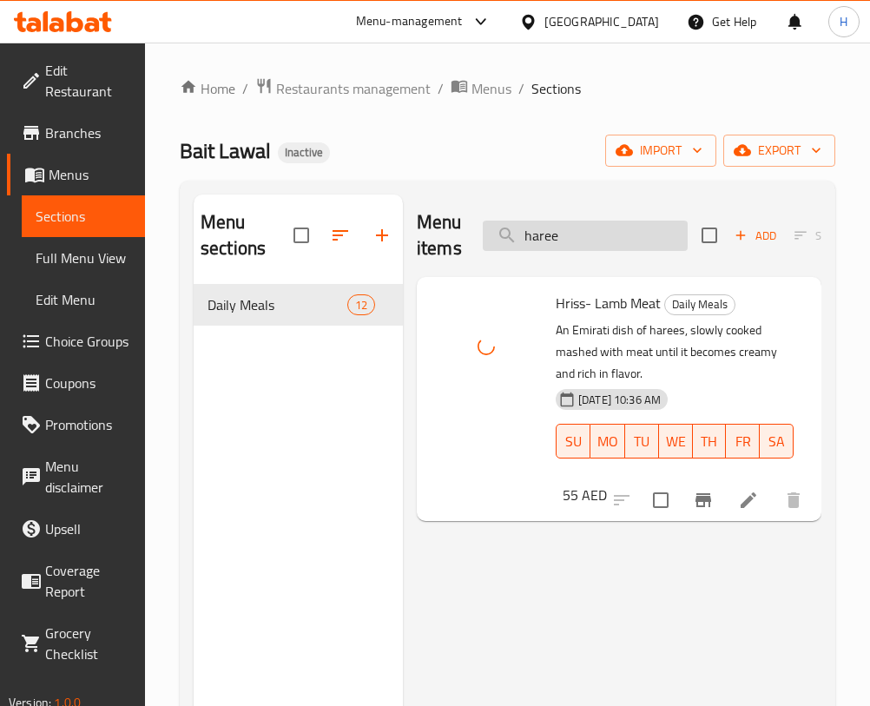
click at [542, 225] on input "haree" at bounding box center [585, 236] width 205 height 30
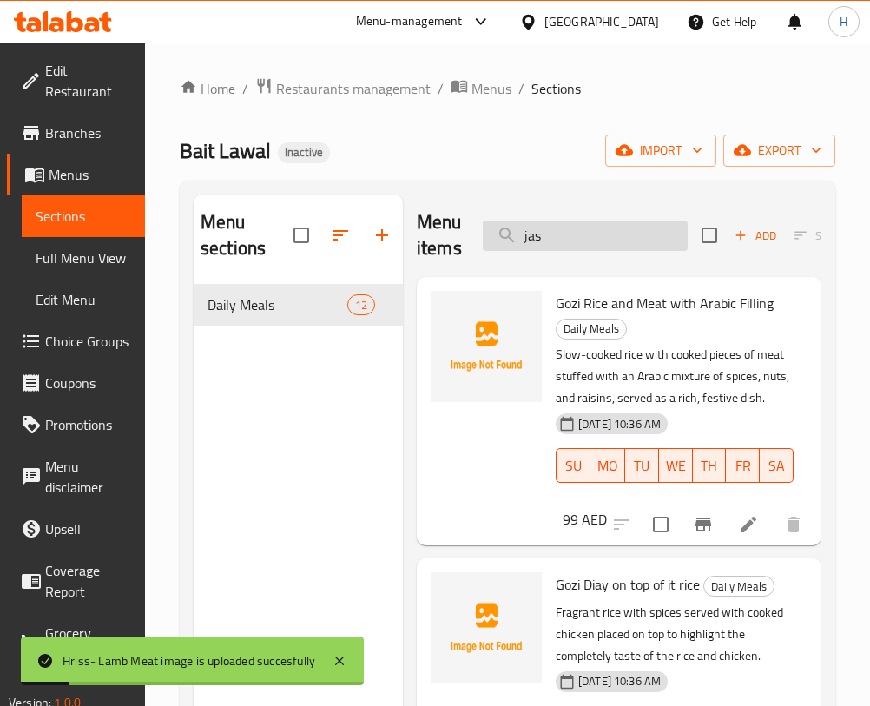
click at [558, 231] on input "jas" at bounding box center [585, 236] width 205 height 30
click at [587, 241] on input "jas" at bounding box center [585, 236] width 205 height 30
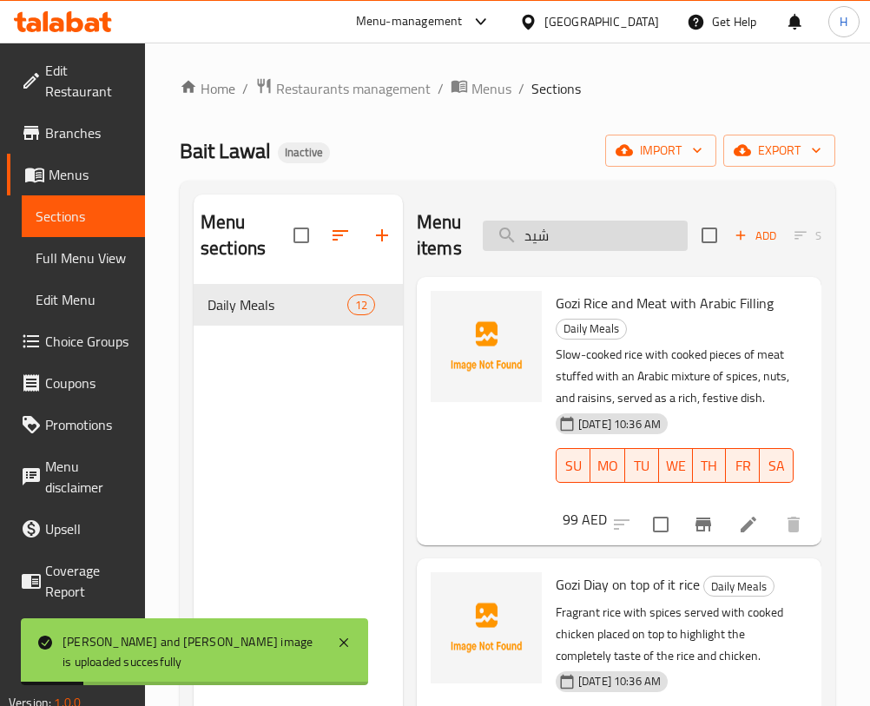
click at [593, 235] on input "شيد" at bounding box center [585, 236] width 205 height 30
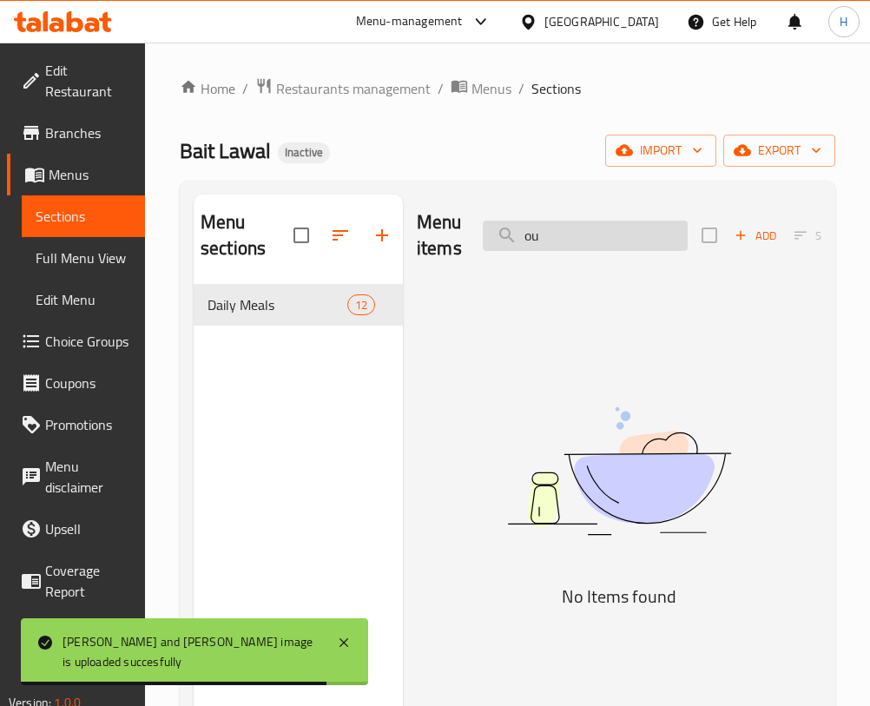
type input "o"
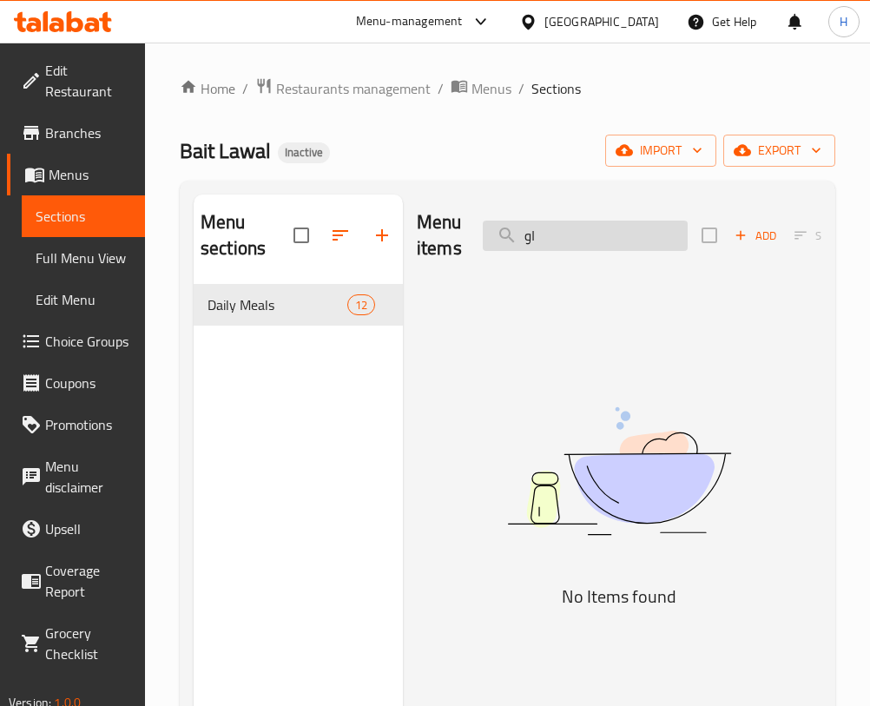
type input "ا"
type input "ج"
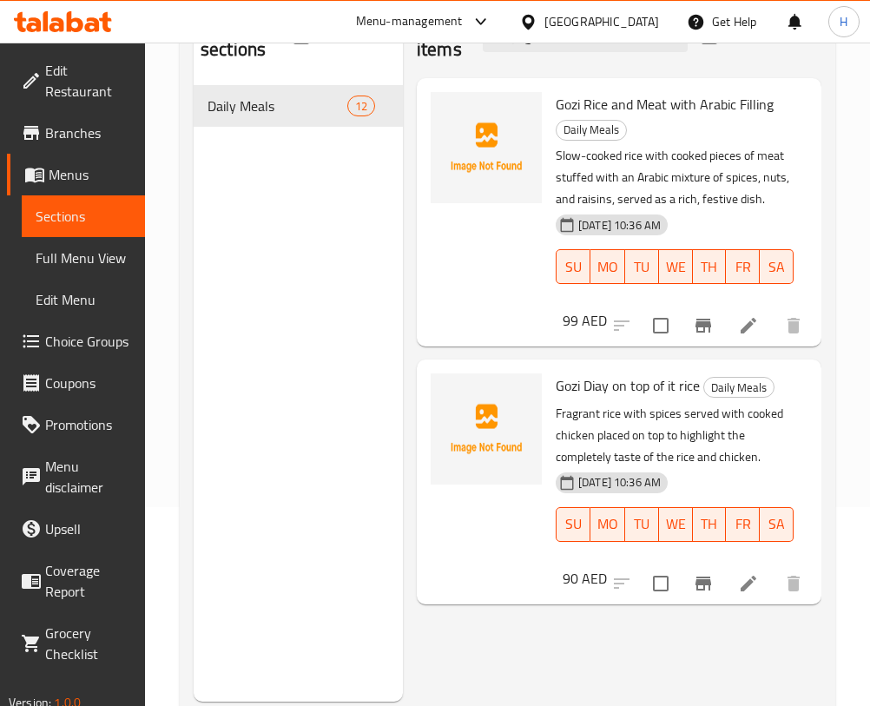
scroll to position [243, 0]
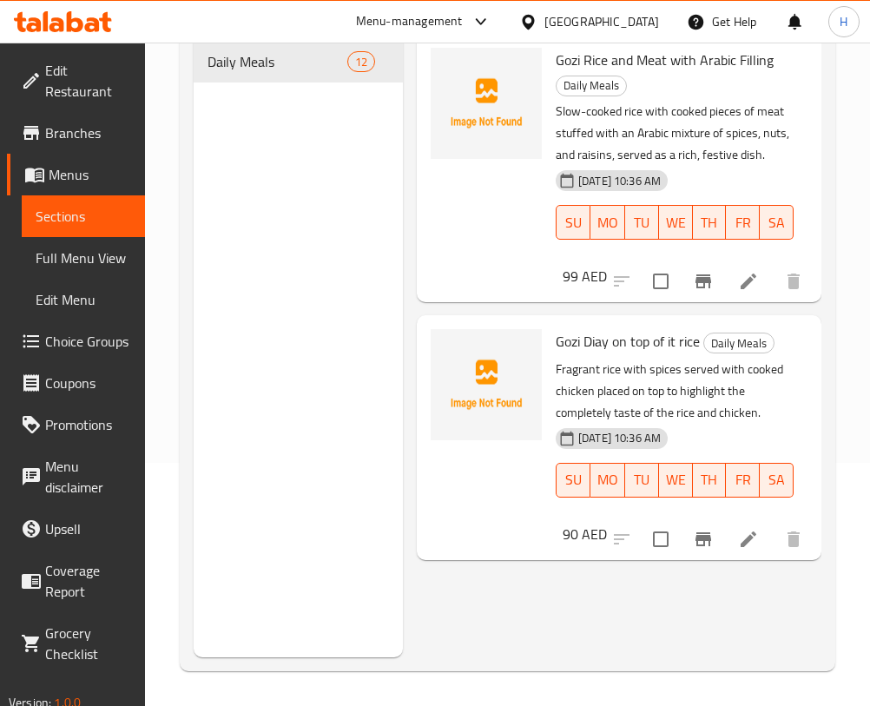
drag, startPoint x: 429, startPoint y: 484, endPoint x: 464, endPoint y: 469, distance: 38.1
click at [430, 485] on div at bounding box center [486, 437] width 125 height 230
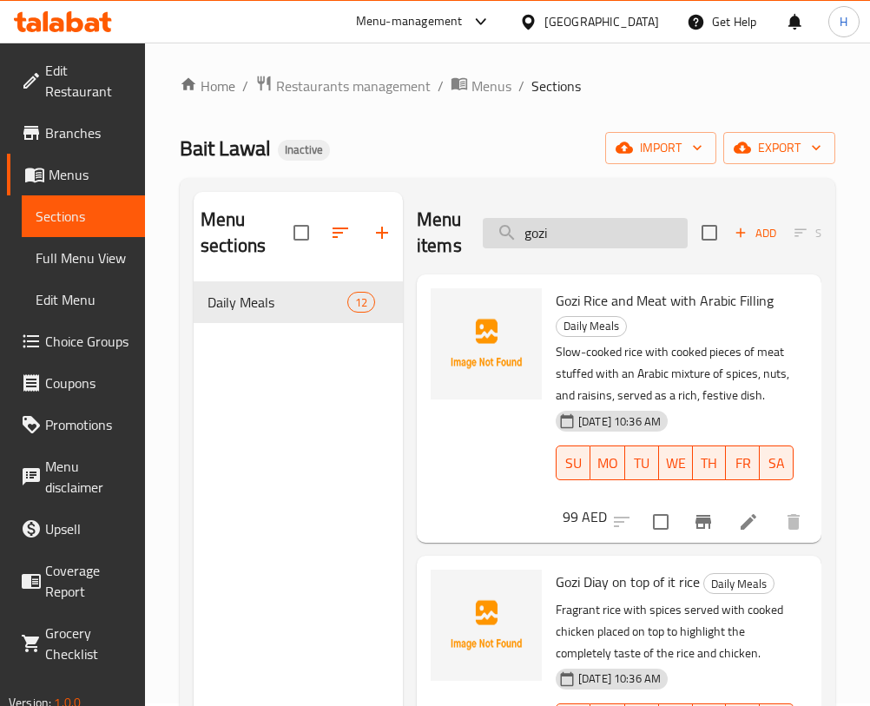
scroll to position [0, 0]
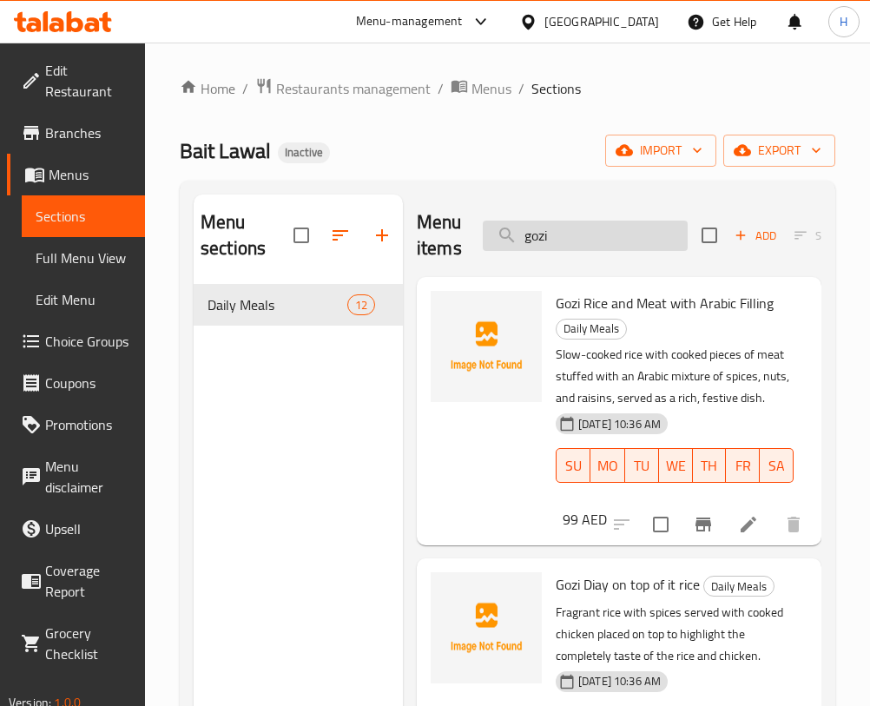
click at [576, 231] on input "gozi" at bounding box center [585, 236] width 205 height 30
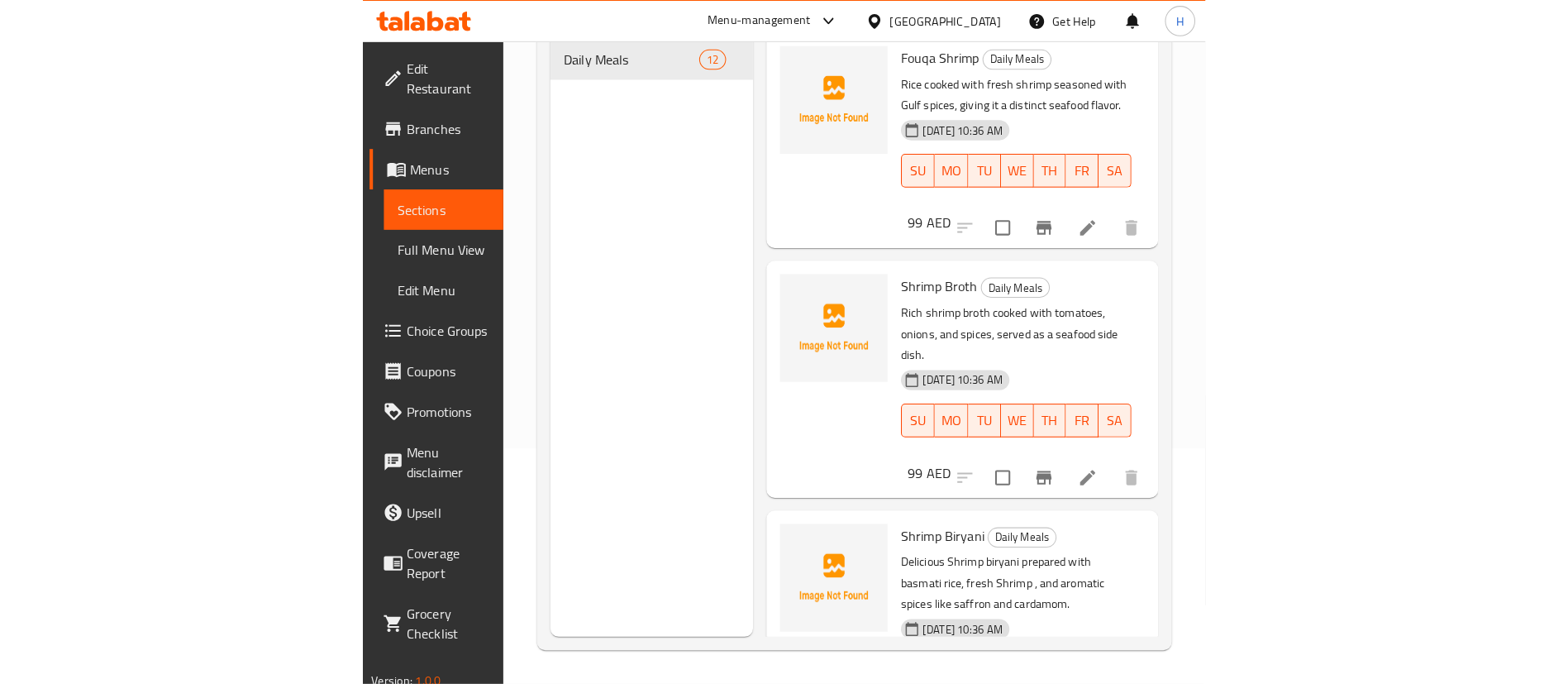
scroll to position [124, 0]
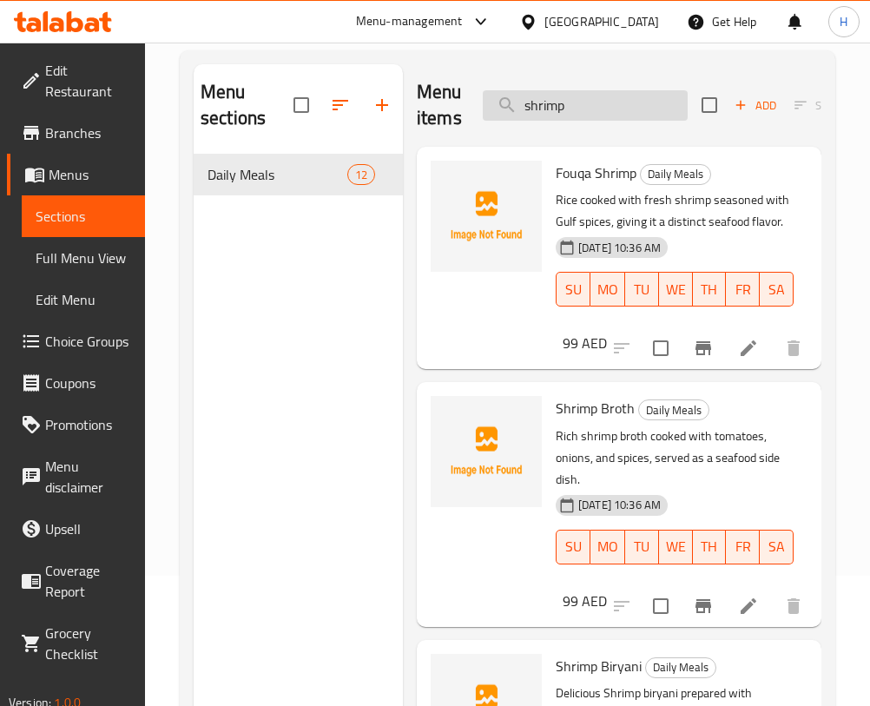
click at [590, 114] on input "shrimp" at bounding box center [585, 105] width 205 height 30
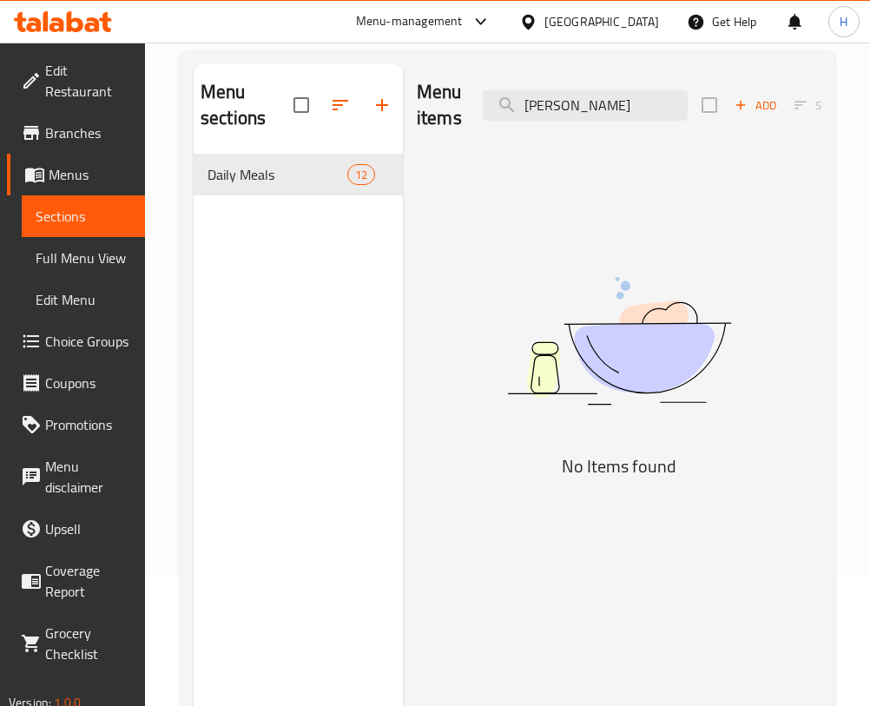
type input "sal"
